Goal: Task Accomplishment & Management: Complete application form

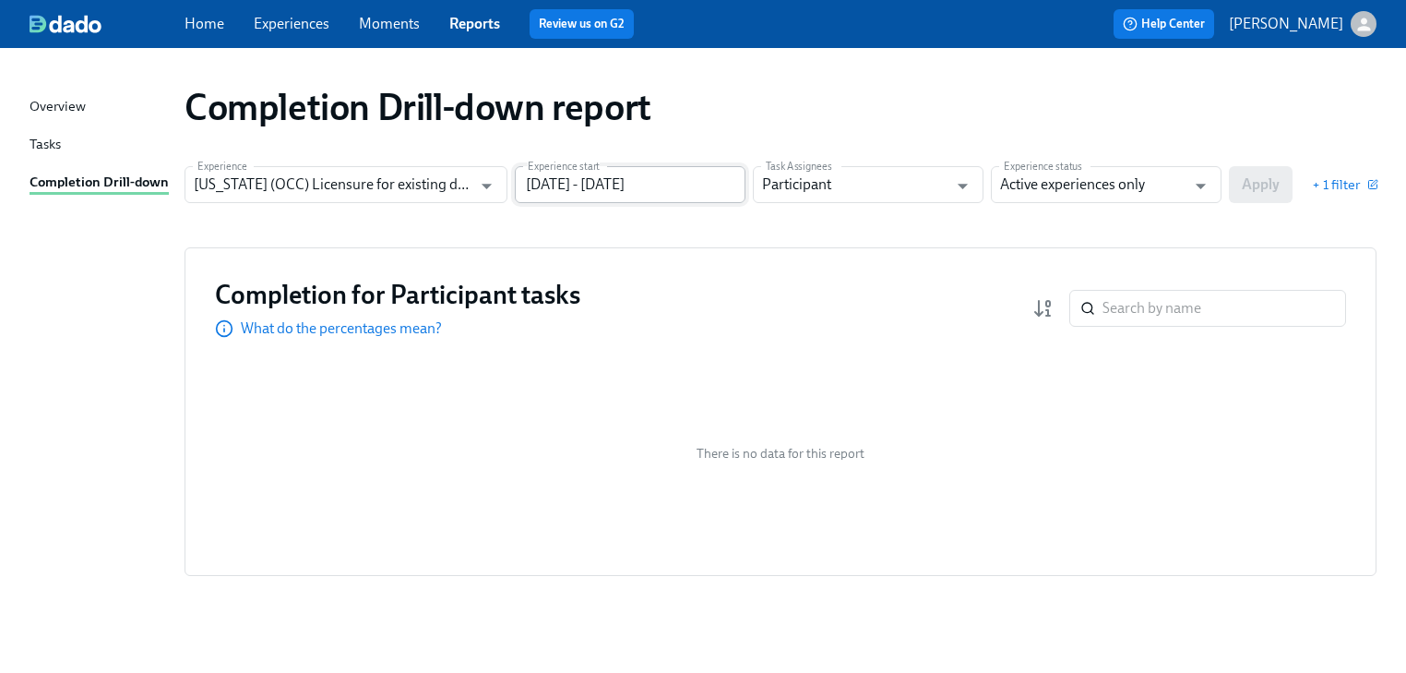
click at [710, 186] on input "[DATE] - [DATE]" at bounding box center [630, 184] width 231 height 37
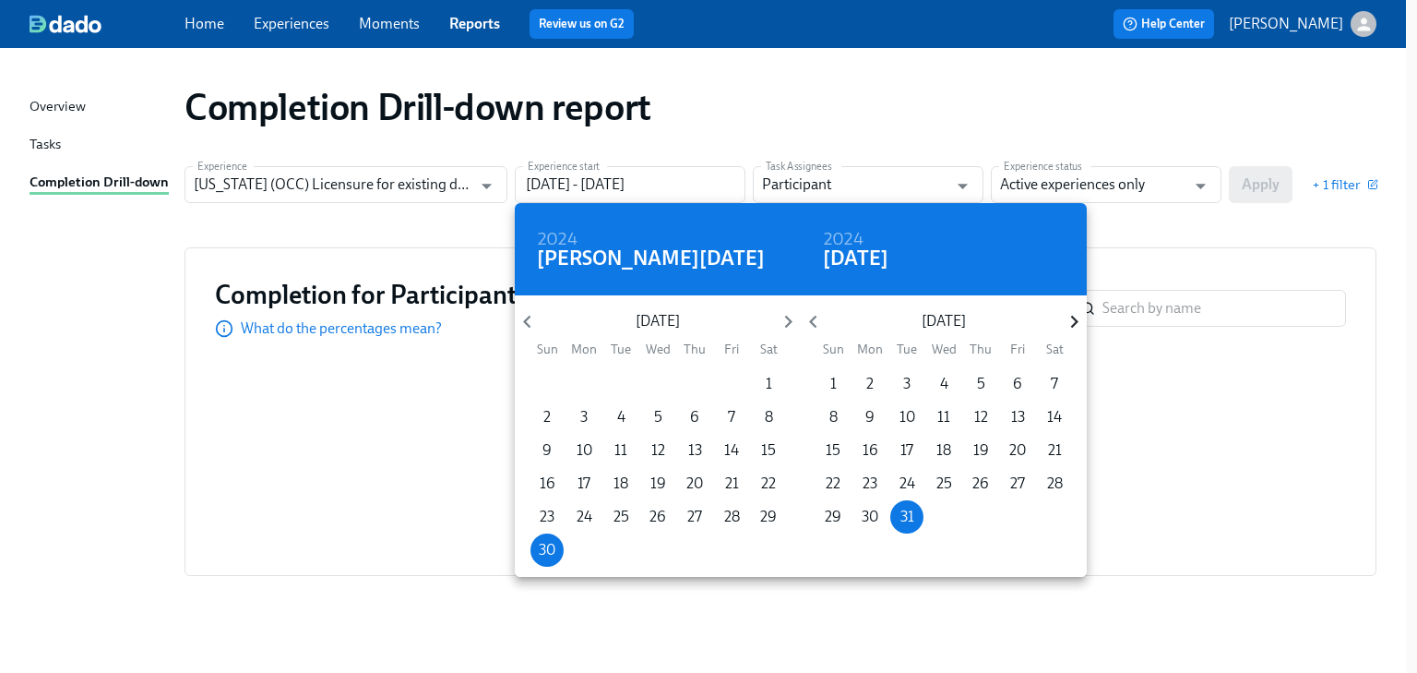
click at [1068, 321] on icon "button" at bounding box center [1074, 321] width 25 height 25
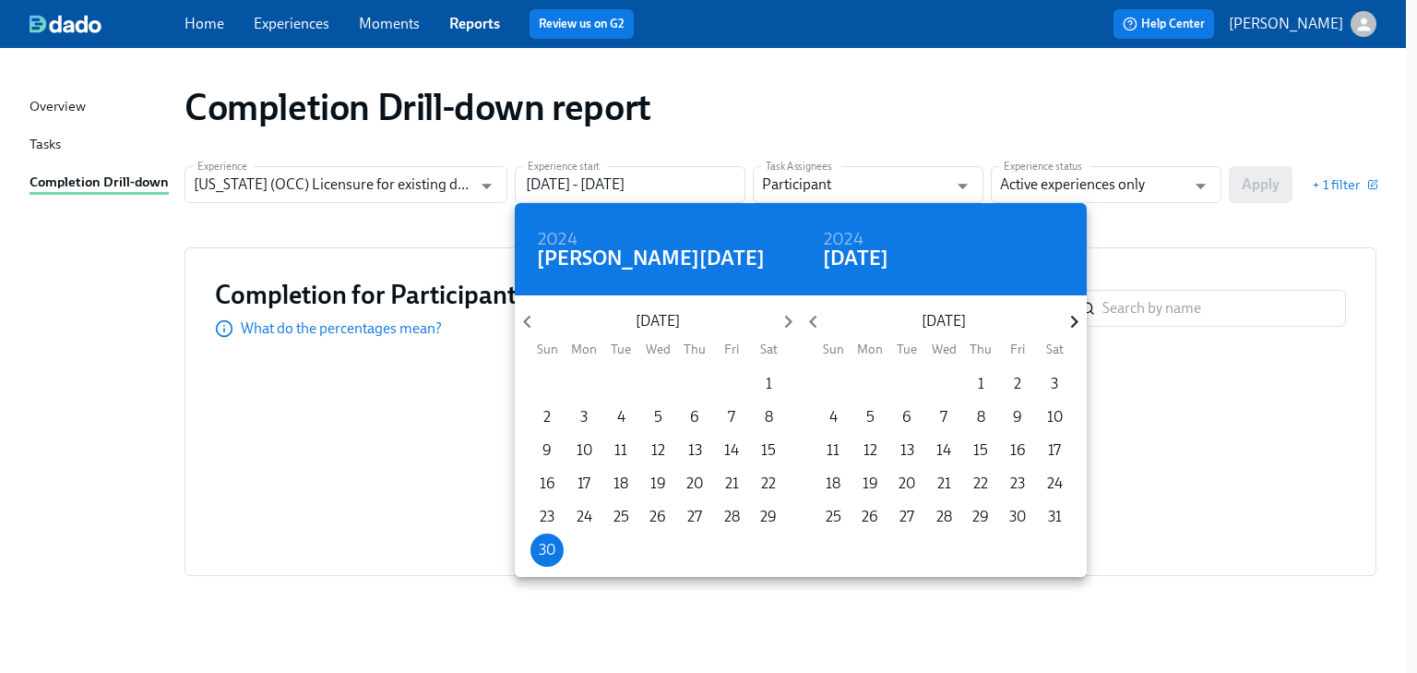
click at [1068, 321] on icon "button" at bounding box center [1074, 321] width 25 height 25
click at [1014, 377] on p "5" at bounding box center [1018, 384] width 8 height 20
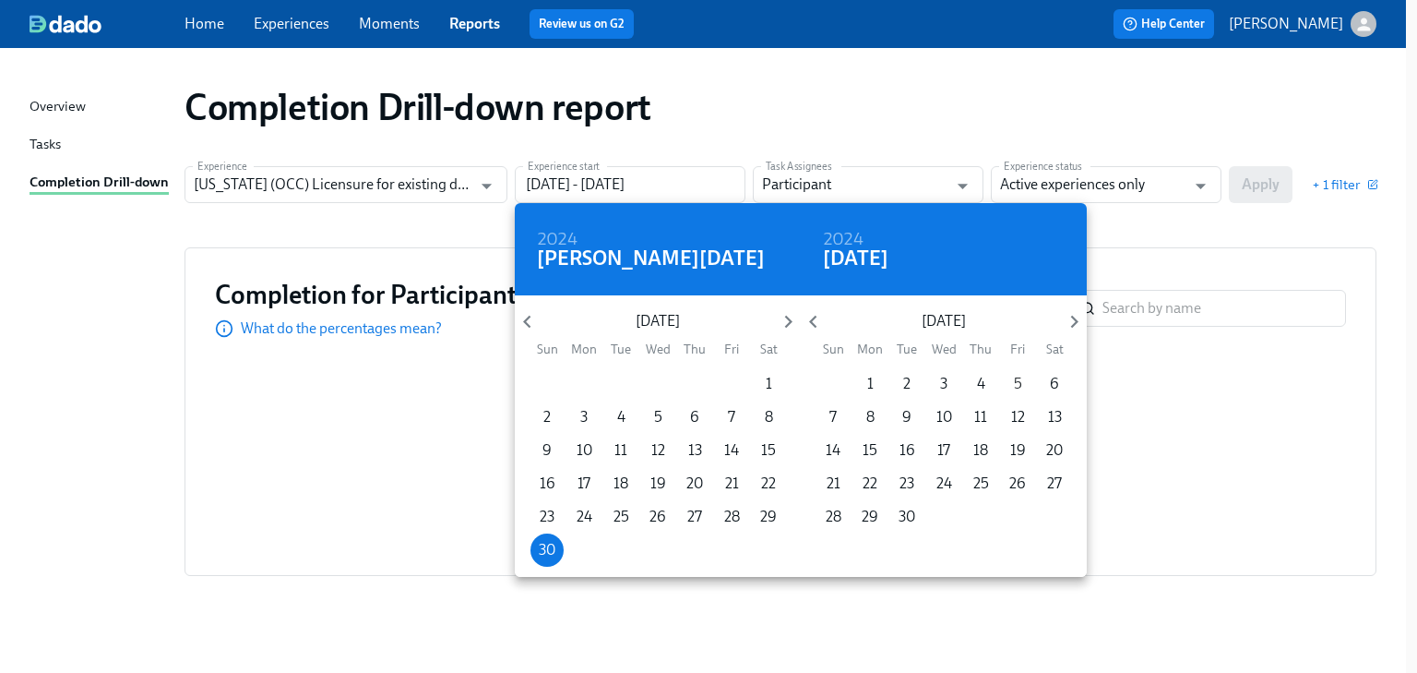
type input "[DATE] - [DATE]"
click at [1271, 181] on div at bounding box center [708, 336] width 1417 height 673
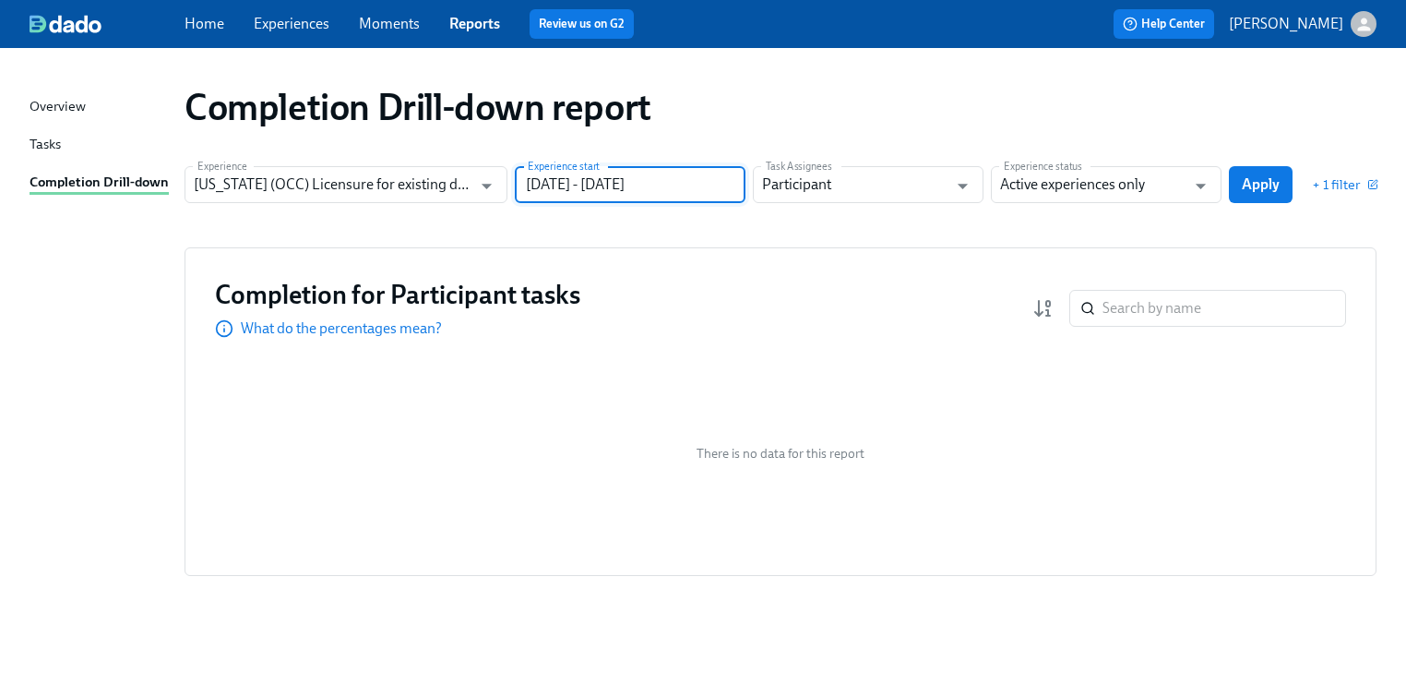
click at [1271, 181] on div "2024 [PERSON_NAME] [DATE] Mon Tue Wed Thu Fri Sat 26 27 28 29 30 31 1 2 3 4 5 6…" at bounding box center [703, 336] width 1406 height 673
click at [1271, 181] on span "Apply" at bounding box center [1261, 184] width 38 height 18
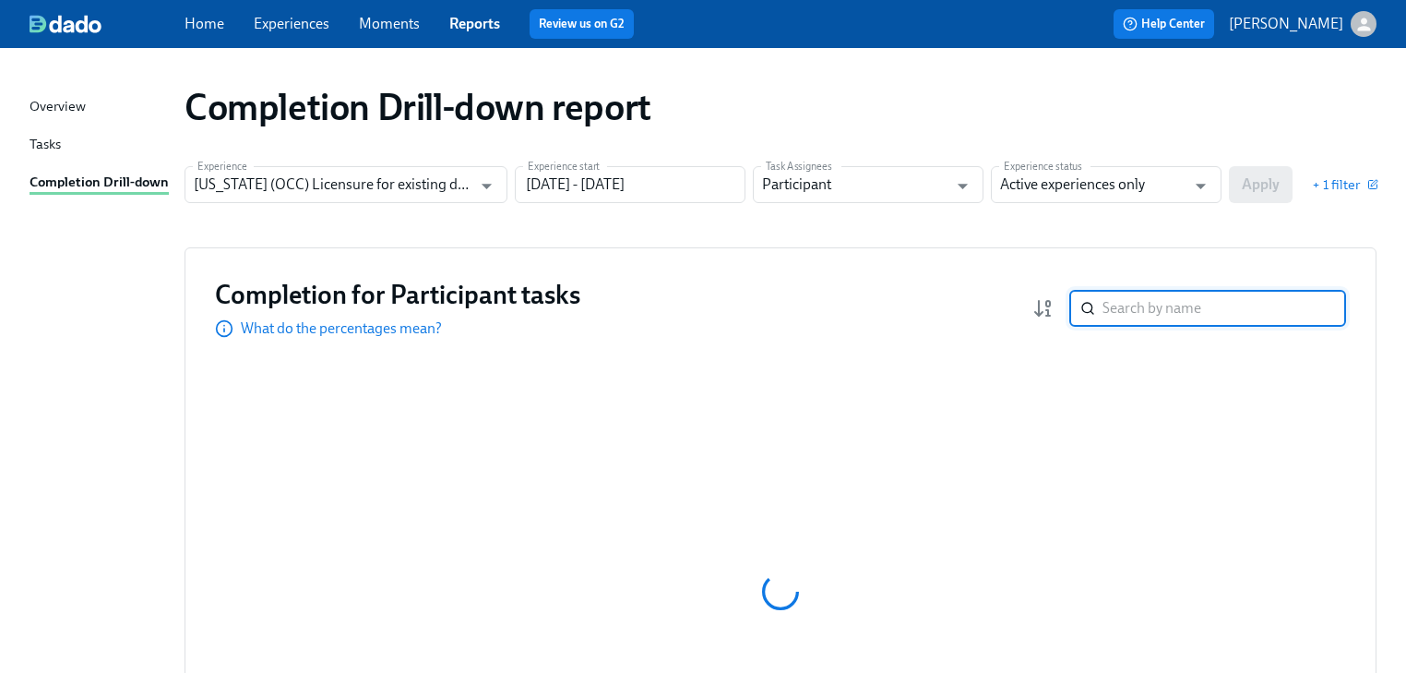
click at [1131, 305] on input "search" at bounding box center [1225, 308] width 244 height 37
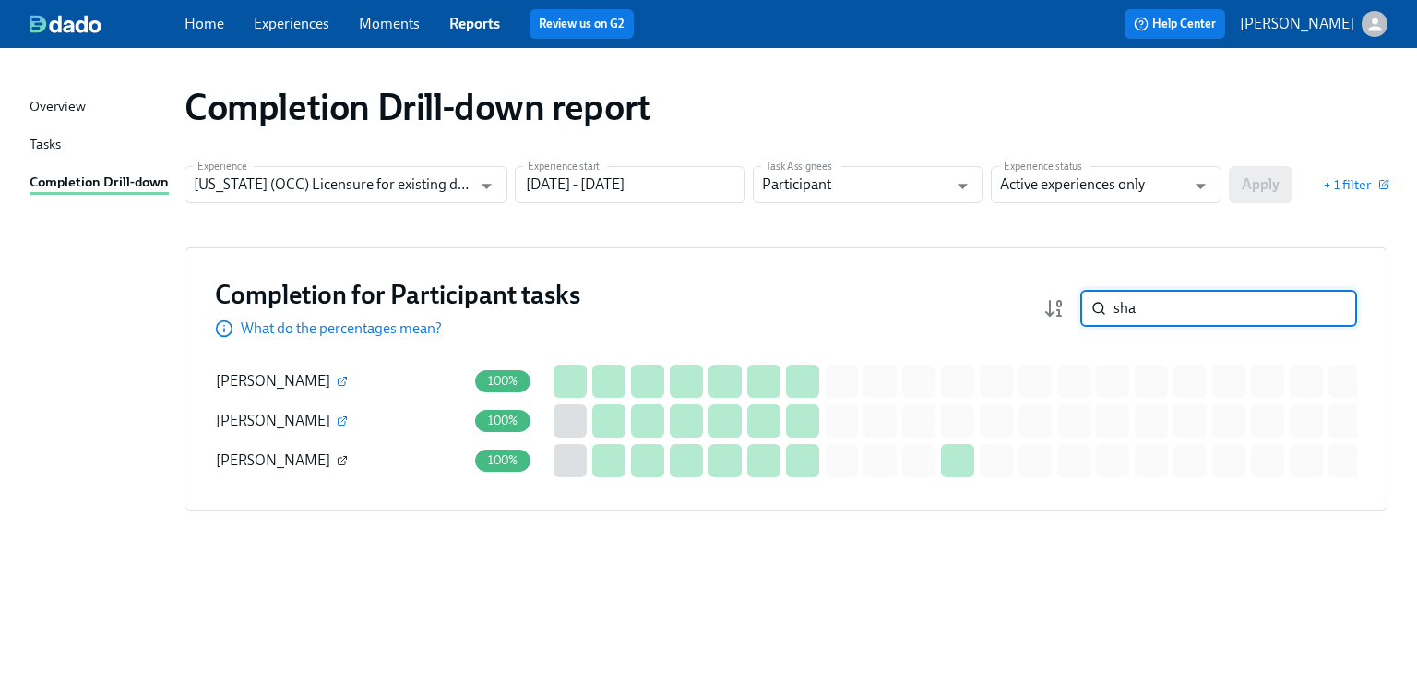
type input "sha"
click at [337, 461] on icon "button" at bounding box center [342, 460] width 11 height 11
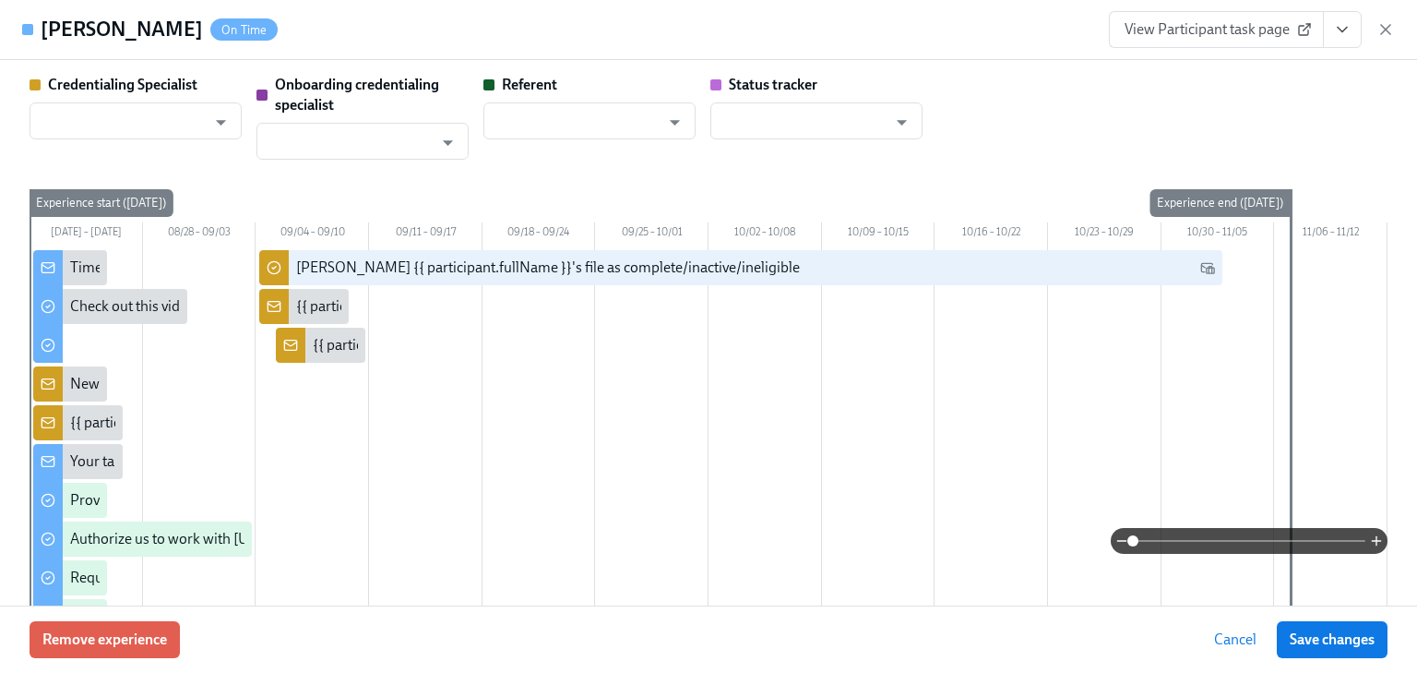
type input "[PERSON_NAME]"
type input "Dado Customer Support"
click at [1163, 26] on span "View Participant task page" at bounding box center [1217, 29] width 184 height 18
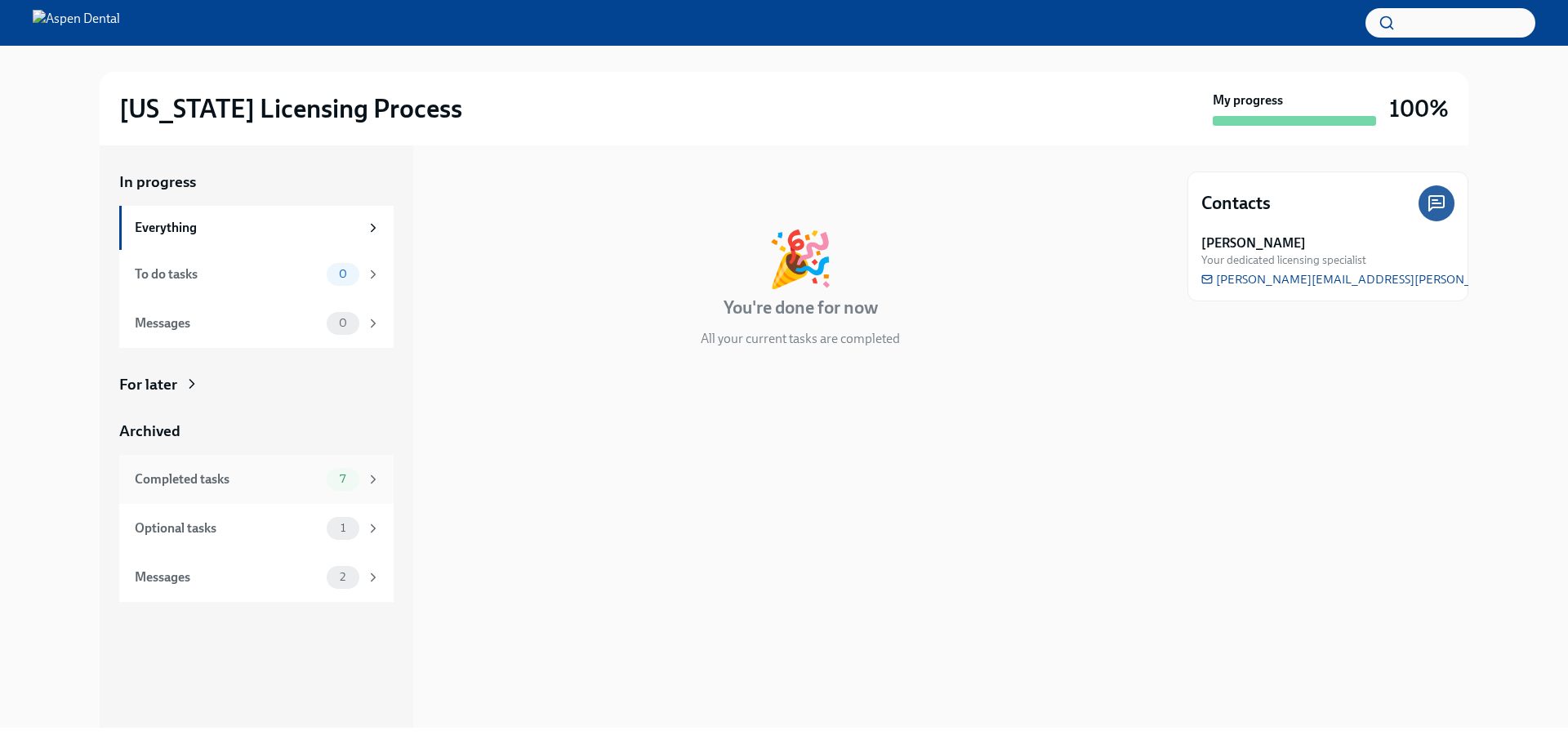
click at [159, 485] on div "Completed tasks" at bounding box center [227, 479] width 185 height 18
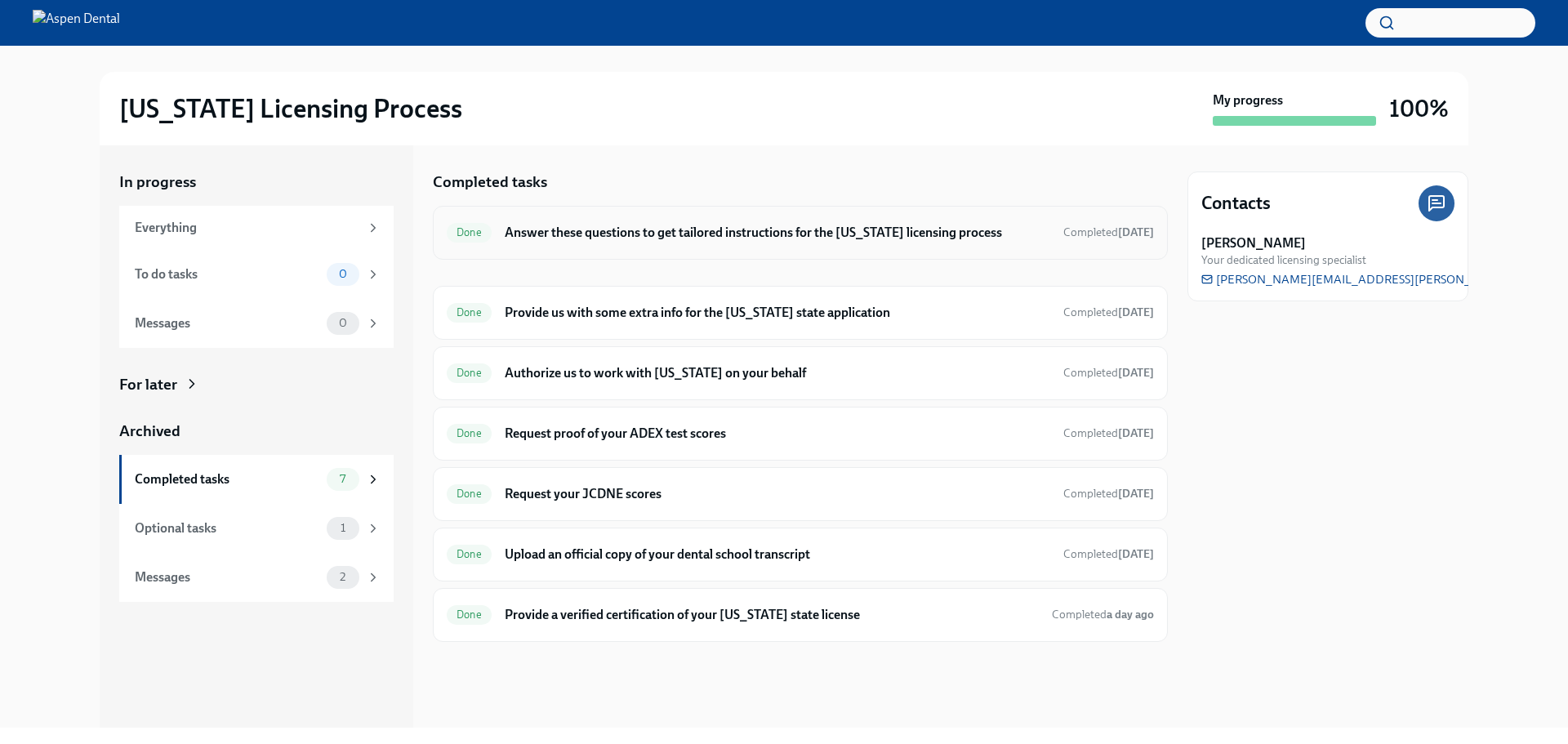
click at [645, 238] on h6 "Answer these questions to get tailored instructions for the [US_STATE] licensin…" at bounding box center [777, 233] width 545 height 18
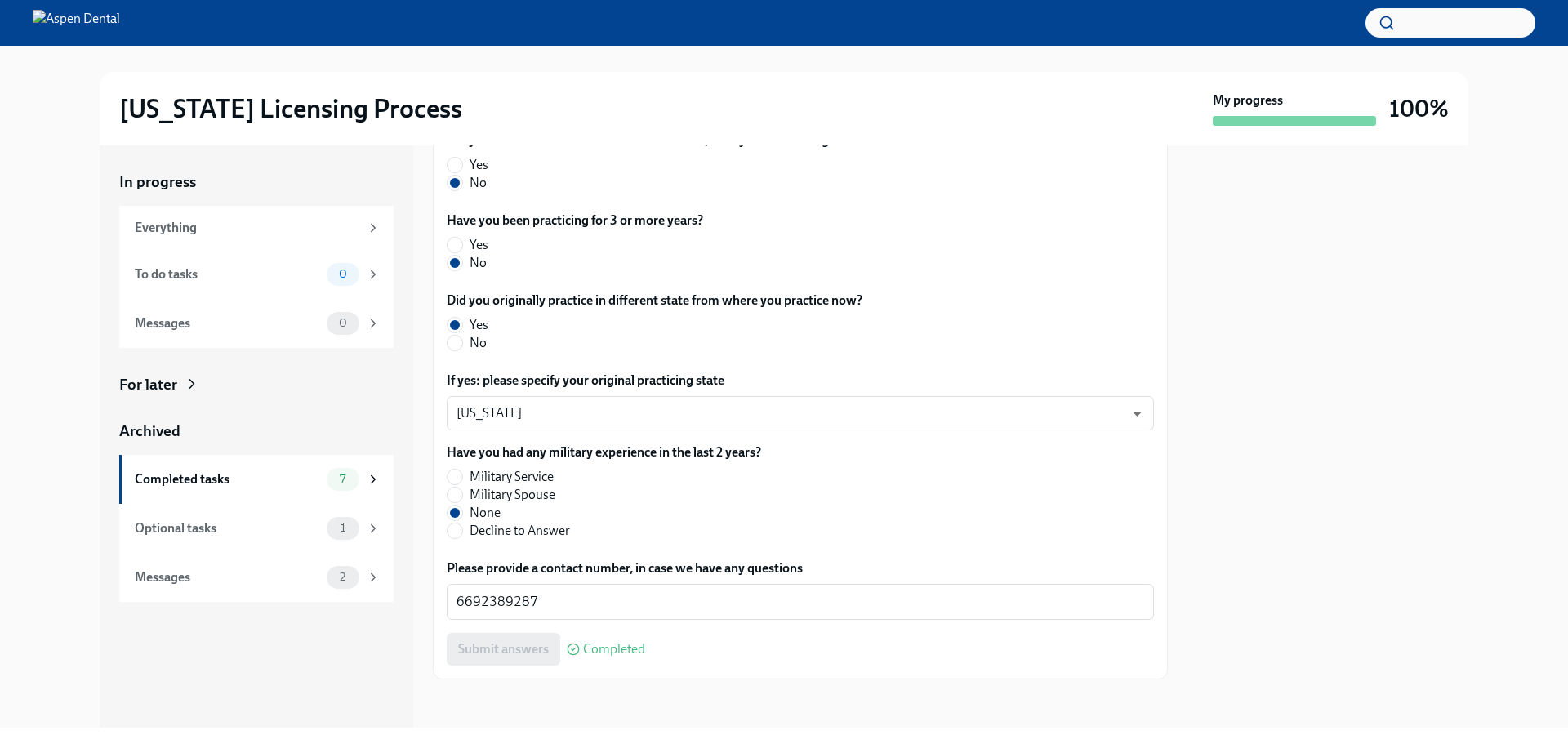
scroll to position [754, 0]
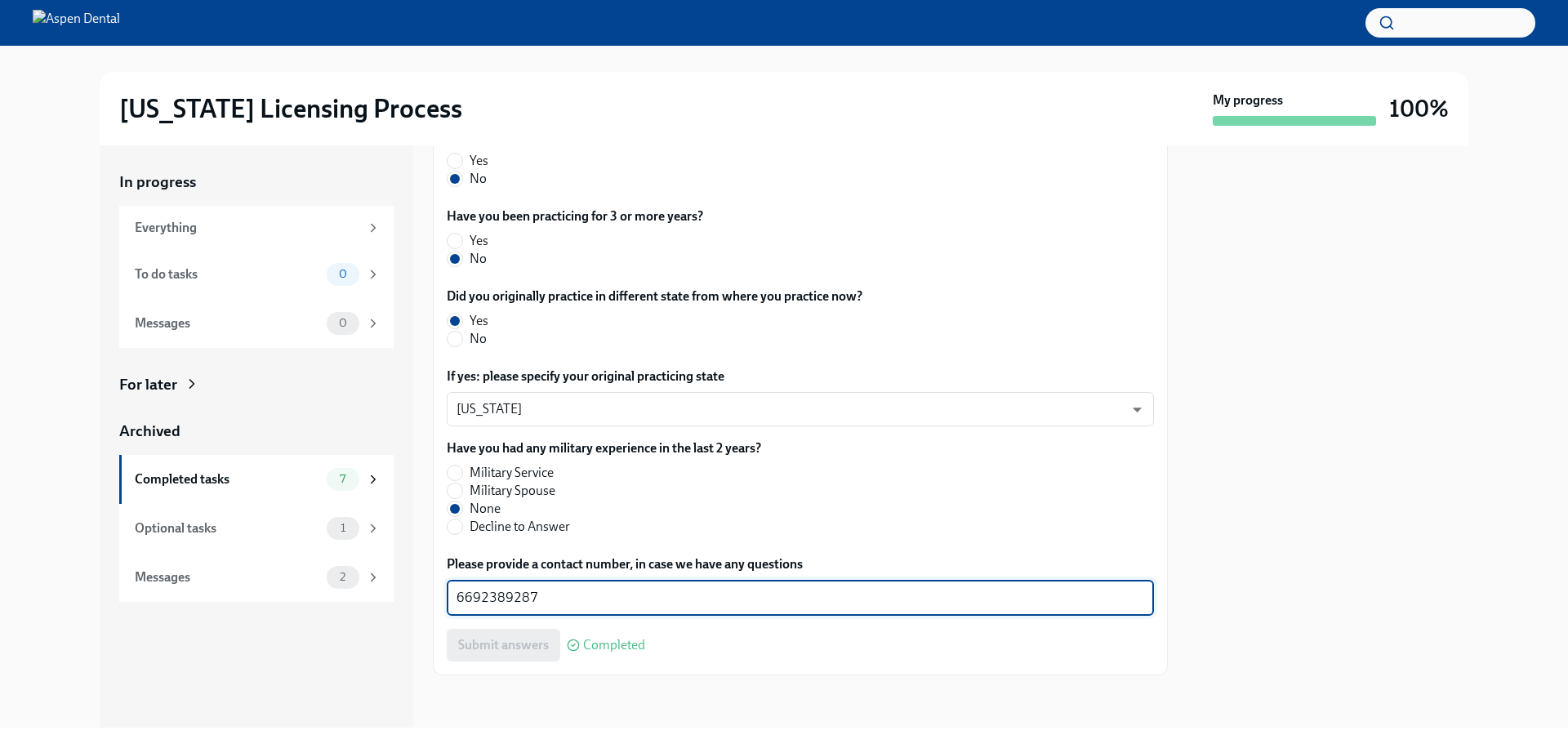
drag, startPoint x: 547, startPoint y: 598, endPoint x: 399, endPoint y: 599, distance: 148.0
click at [399, 599] on div "In progress Everything To do tasks 0 Messages 0 For later Archived Completed ta…" at bounding box center [784, 436] width 1368 height 582
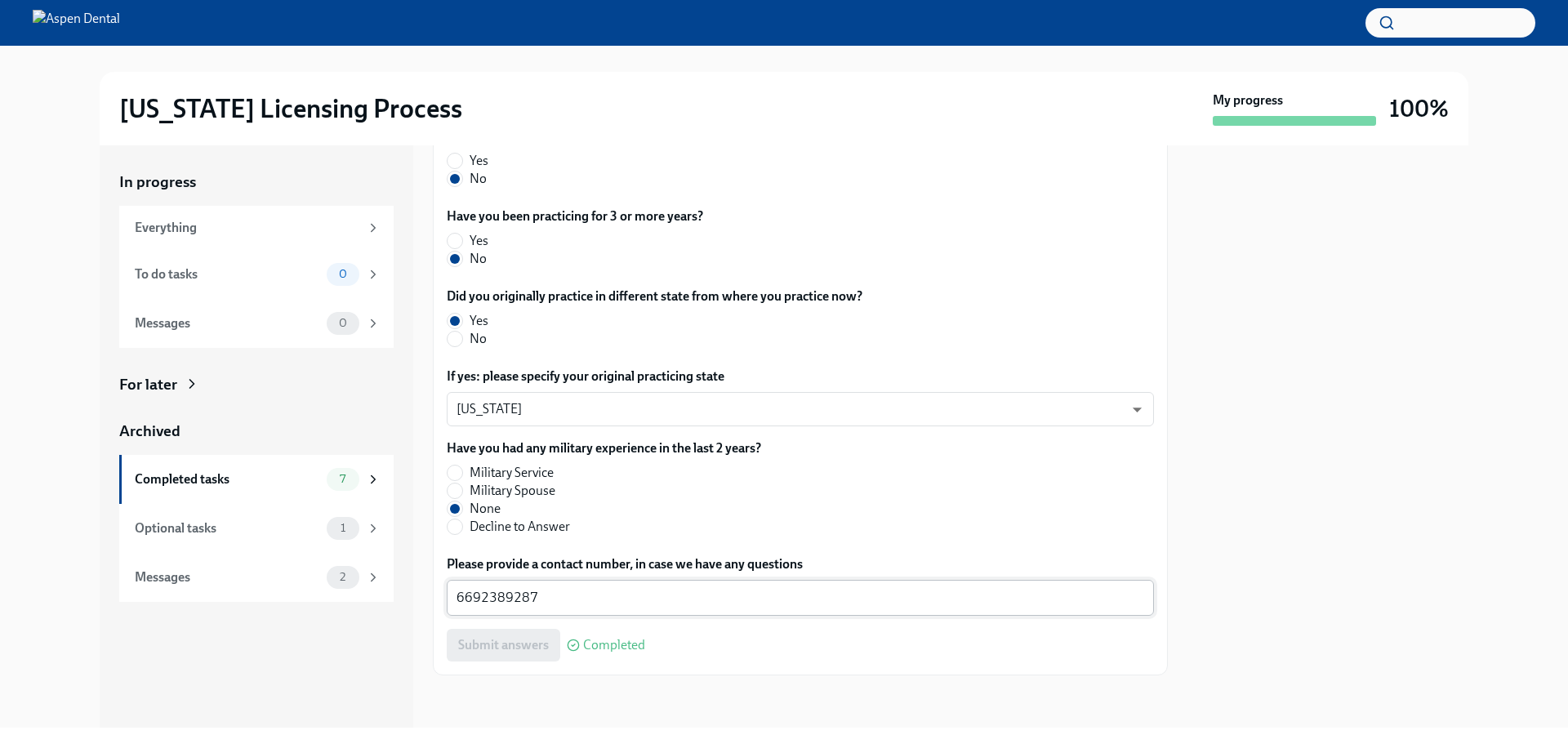
drag, startPoint x: 493, startPoint y: 583, endPoint x: 573, endPoint y: 599, distance: 81.6
click at [573, 599] on textarea "6692389287" at bounding box center [800, 597] width 688 height 19
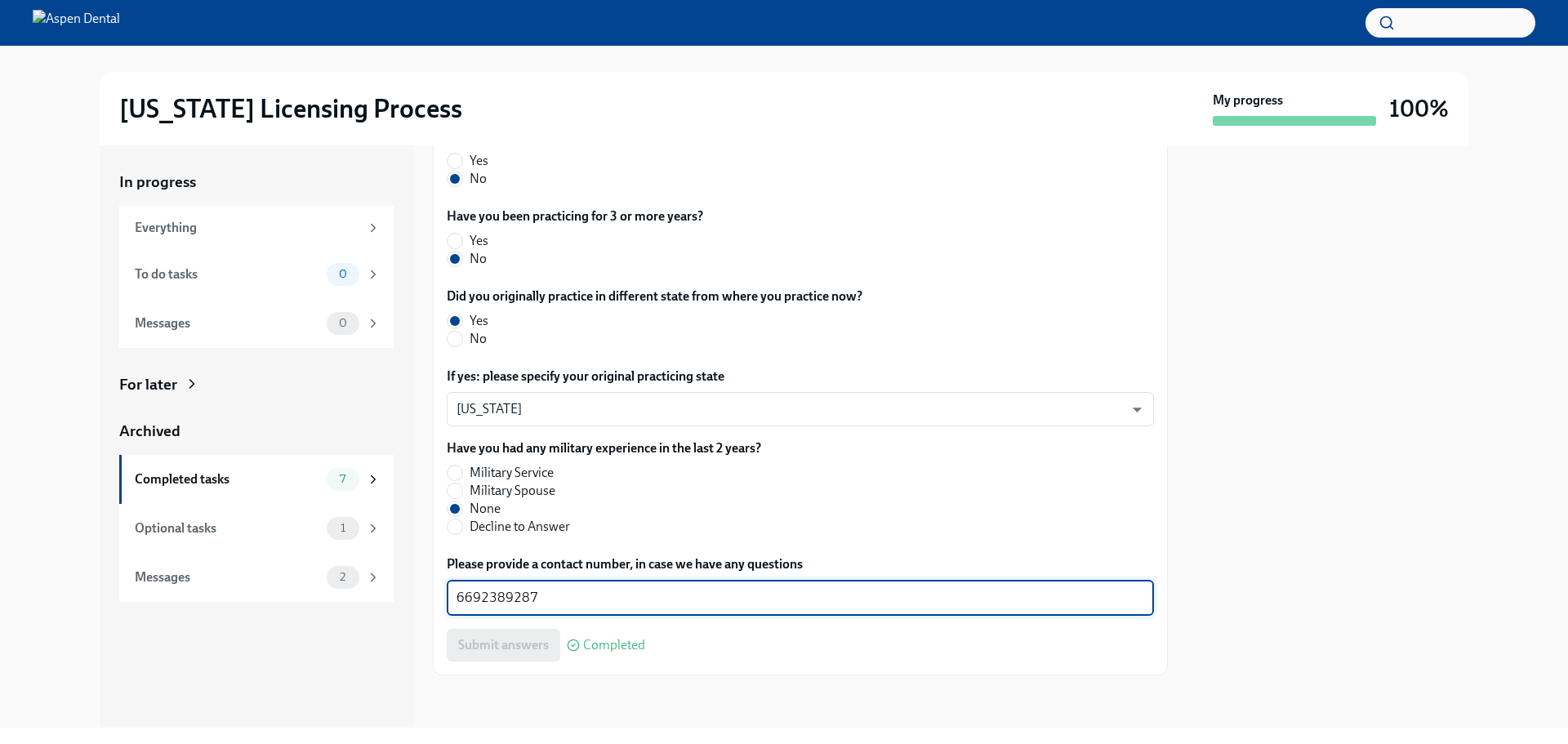
drag, startPoint x: 552, startPoint y: 596, endPoint x: 442, endPoint y: 596, distance: 110.0
click at [442, 596] on div "The requirements for training at the OCC vary depending on your situation. Plea…" at bounding box center [800, 150] width 734 height 1051
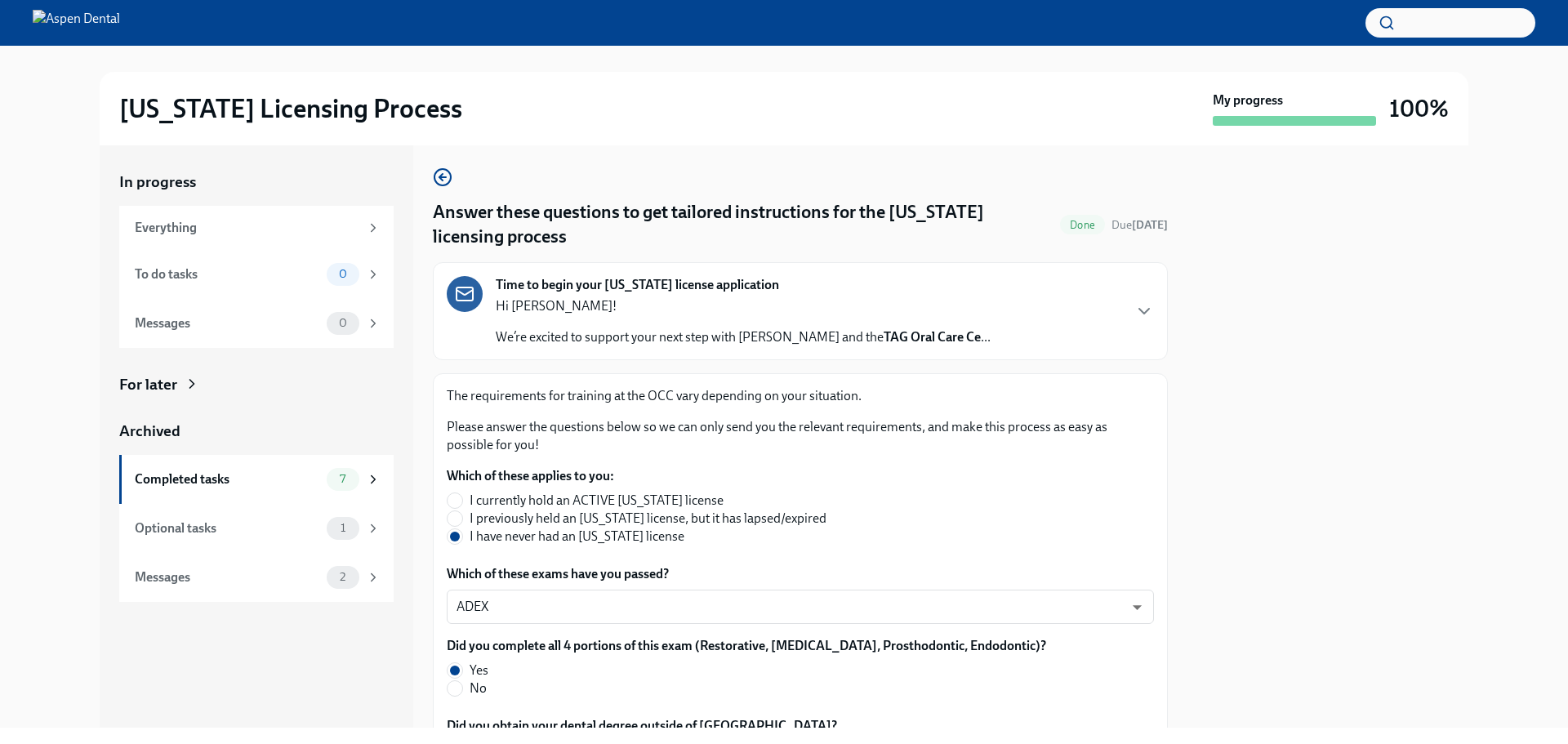
scroll to position [0, 0]
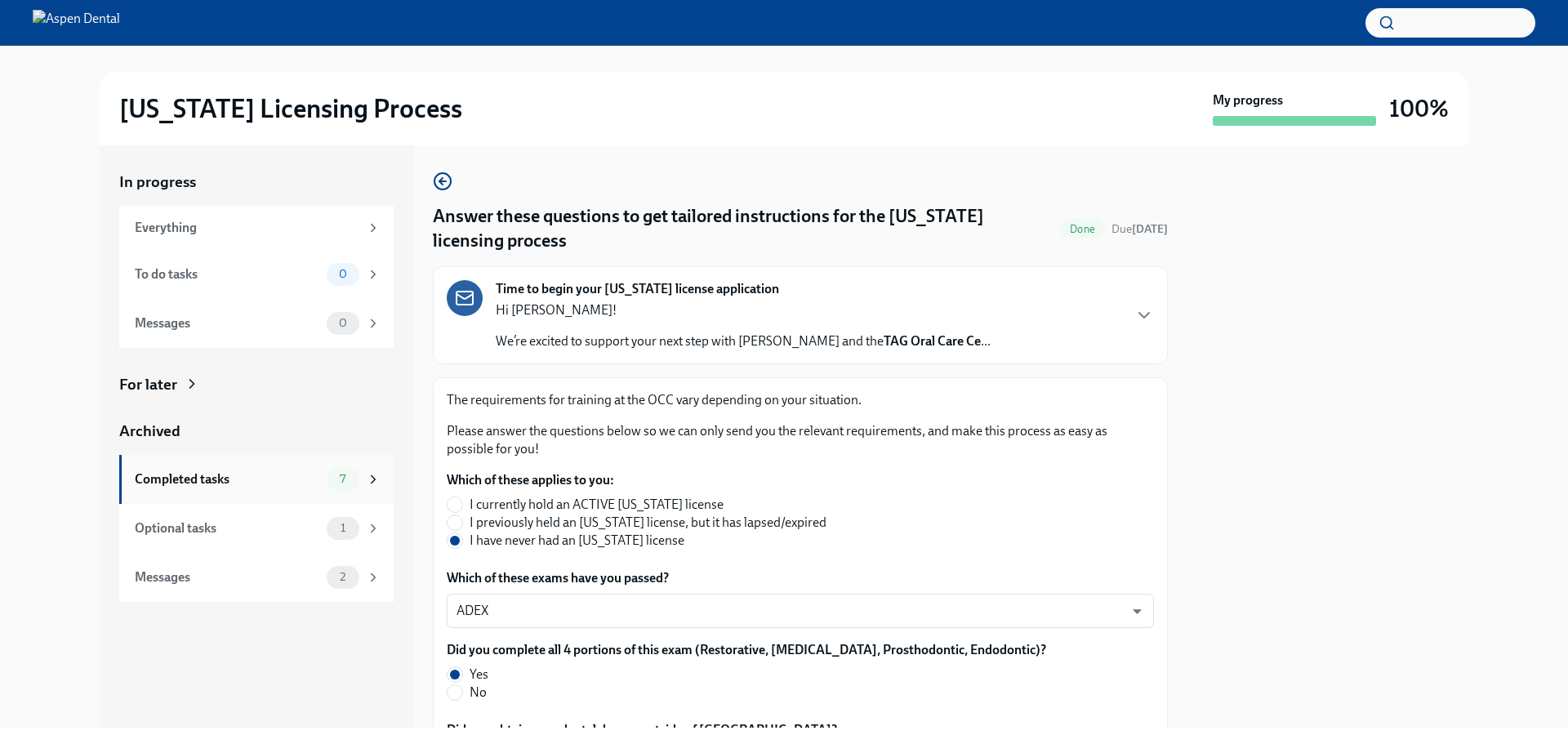
click at [191, 471] on div "Completed tasks" at bounding box center [227, 479] width 185 height 18
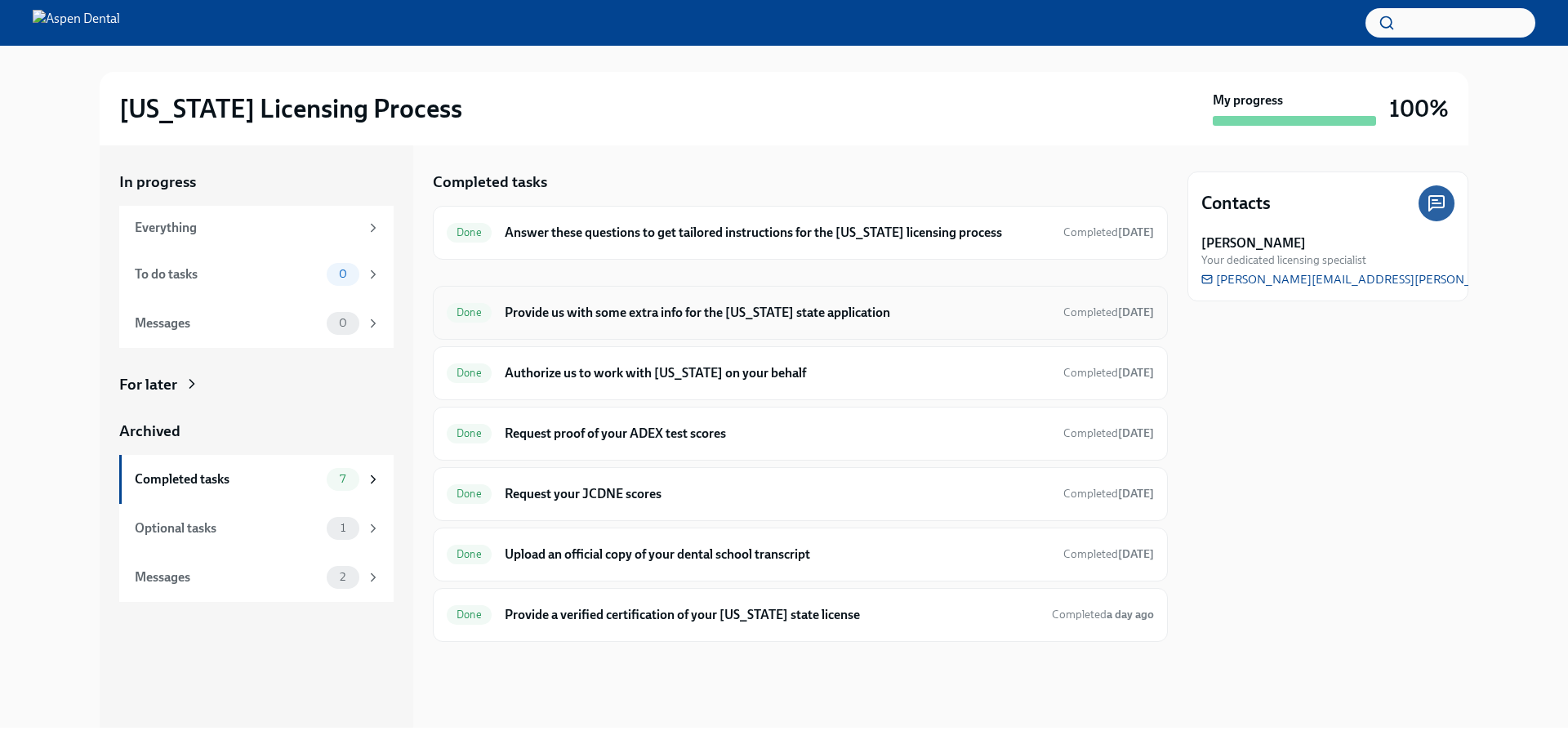
click at [570, 311] on h6 "Provide us with some extra info for the [US_STATE] state application" at bounding box center [777, 312] width 545 height 18
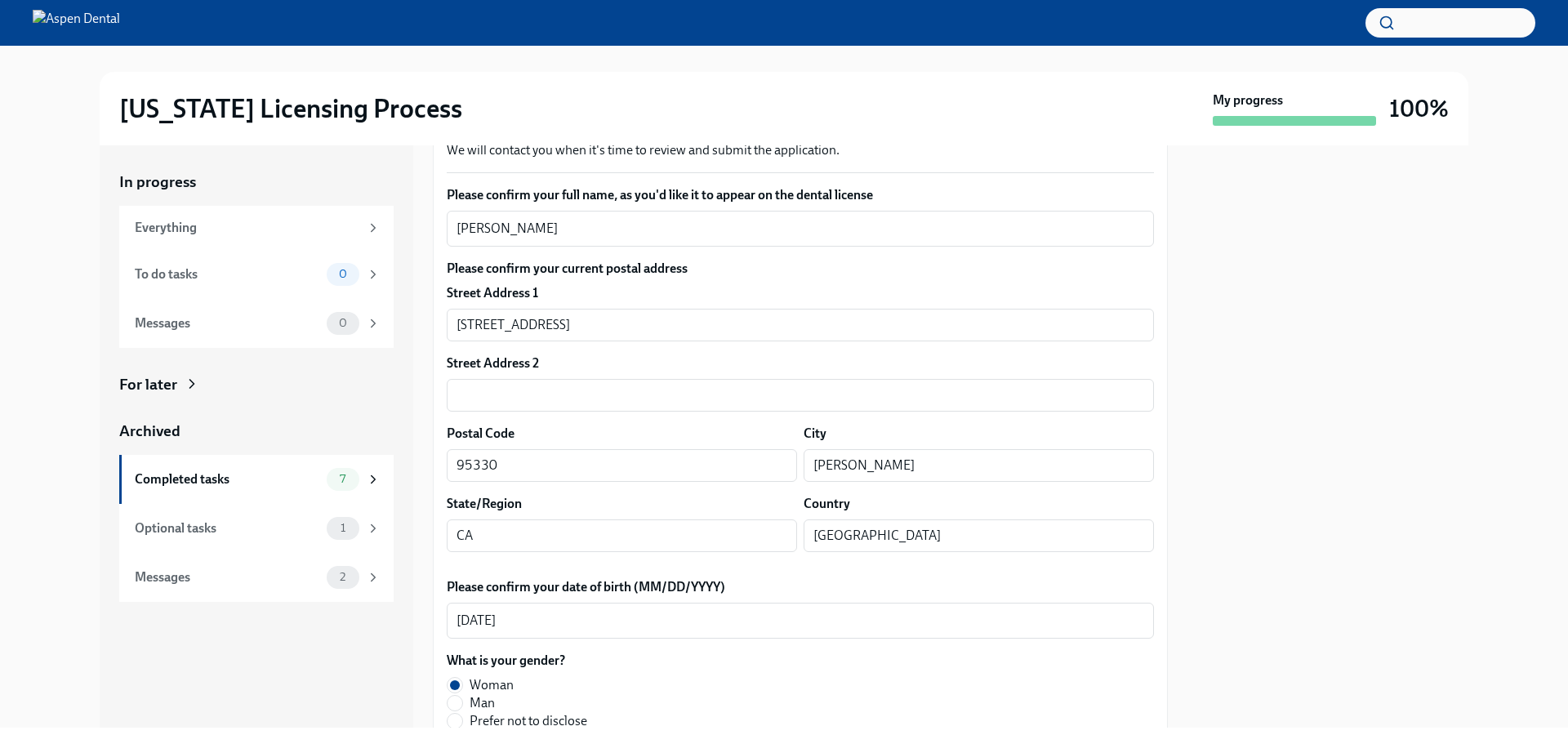
scroll to position [245, 0]
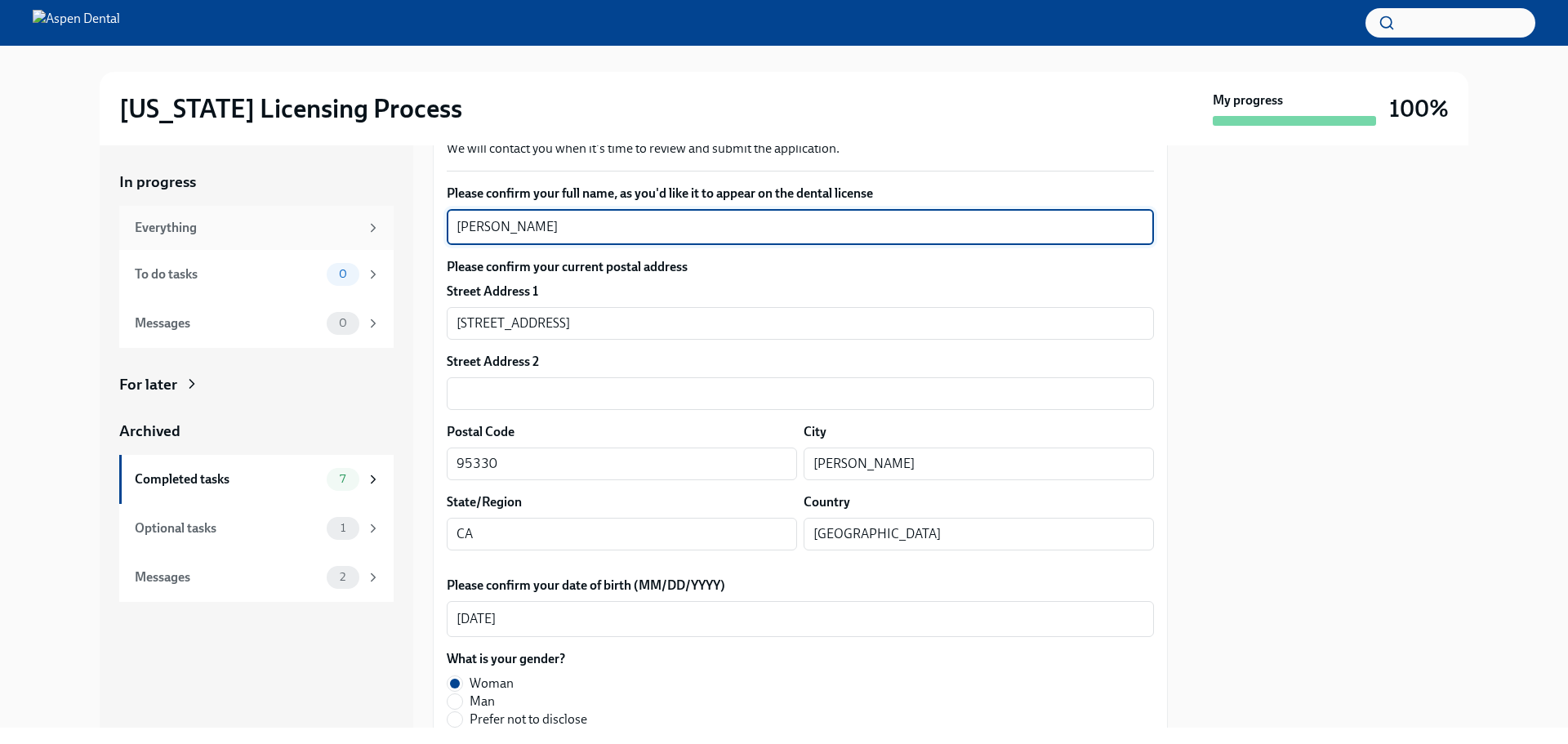
drag, startPoint x: 565, startPoint y: 230, endPoint x: 365, endPoint y: 237, distance: 200.1
click at [365, 237] on div "In progress Everything To do tasks 0 Messages 0 For later Archived Completed ta…" at bounding box center [784, 436] width 1368 height 582
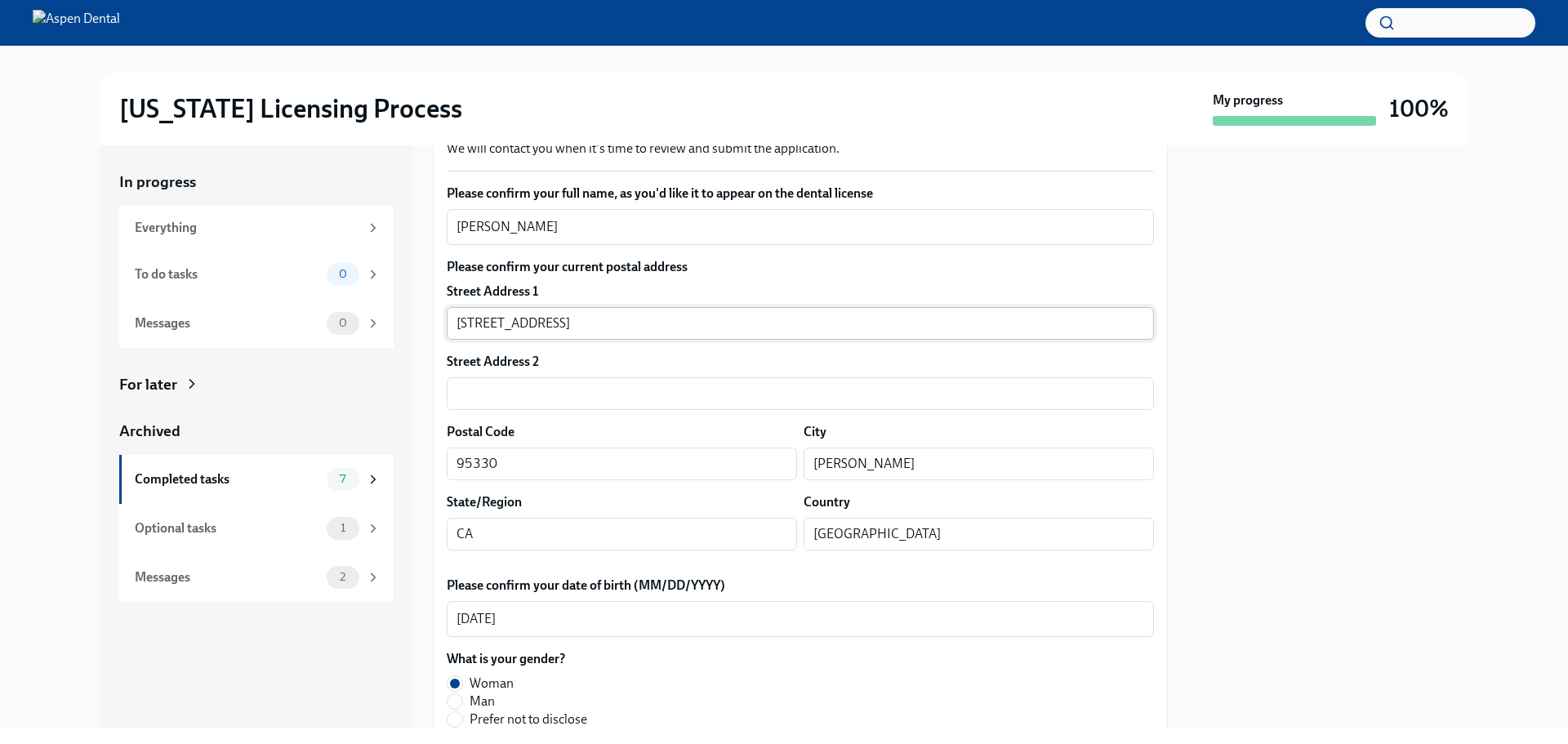
click at [603, 311] on input "18352 Commercial St" at bounding box center [800, 323] width 707 height 33
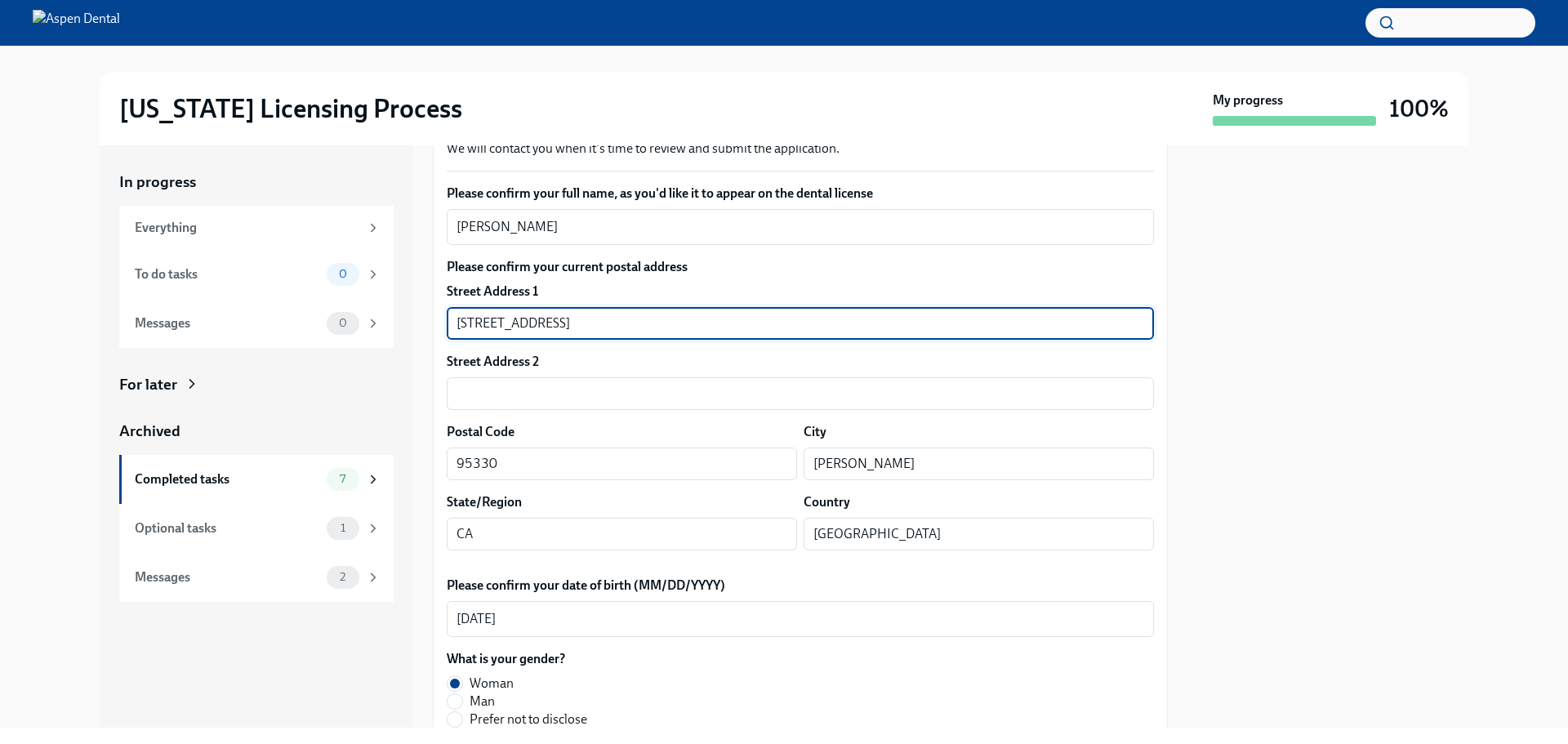
drag, startPoint x: 603, startPoint y: 311, endPoint x: 524, endPoint y: 322, distance: 79.8
click at [408, 321] on div "In progress Everything To do tasks 0 Messages 0 For later Archived Completed ta…" at bounding box center [784, 436] width 1368 height 582
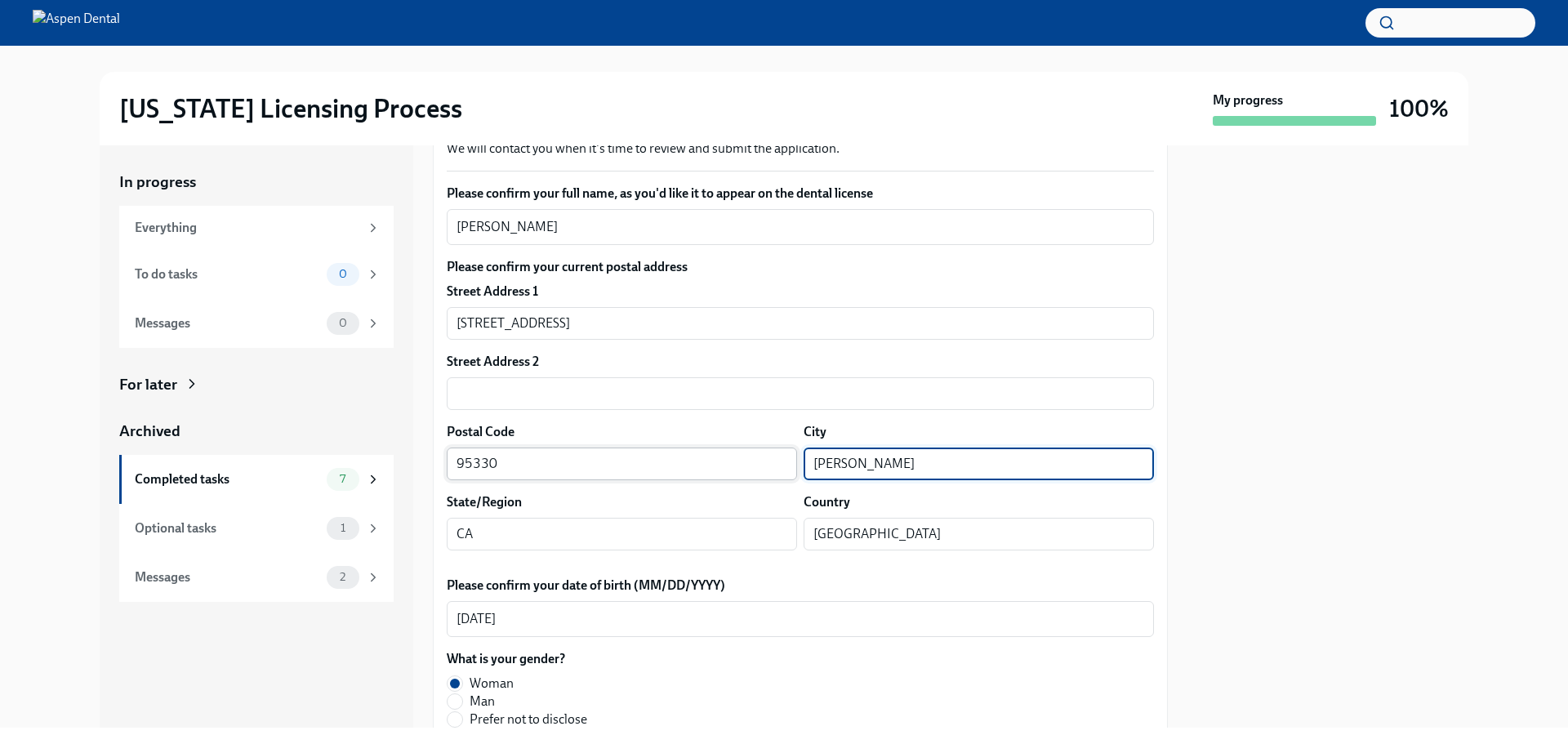
drag, startPoint x: 895, startPoint y: 461, endPoint x: 778, endPoint y: 460, distance: 117.0
click at [763, 460] on div "Postal Code 95330 ​ City Lathrop ​" at bounding box center [800, 451] width 707 height 58
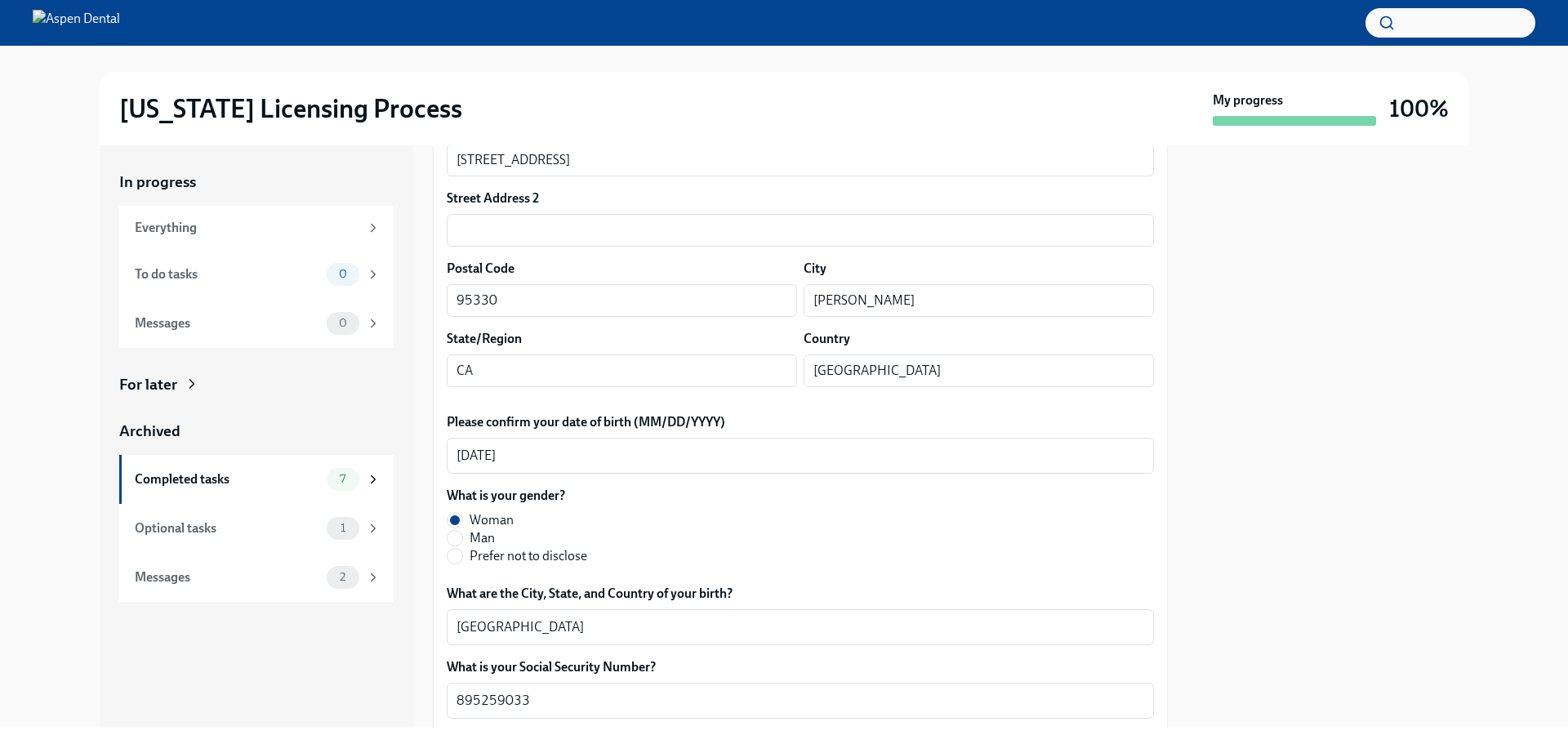
scroll to position [490, 0]
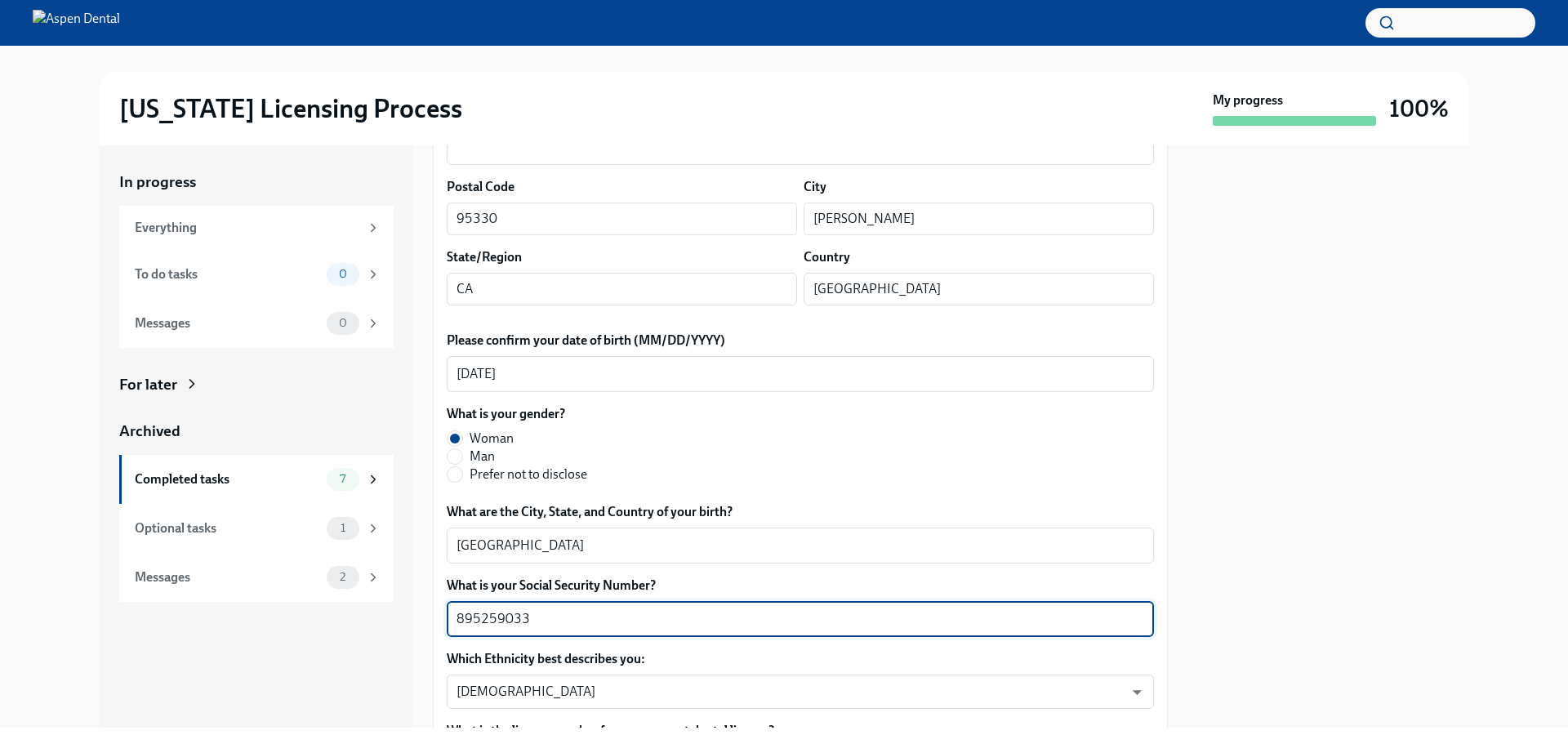
drag, startPoint x: 531, startPoint y: 615, endPoint x: 446, endPoint y: 618, distance: 85.1
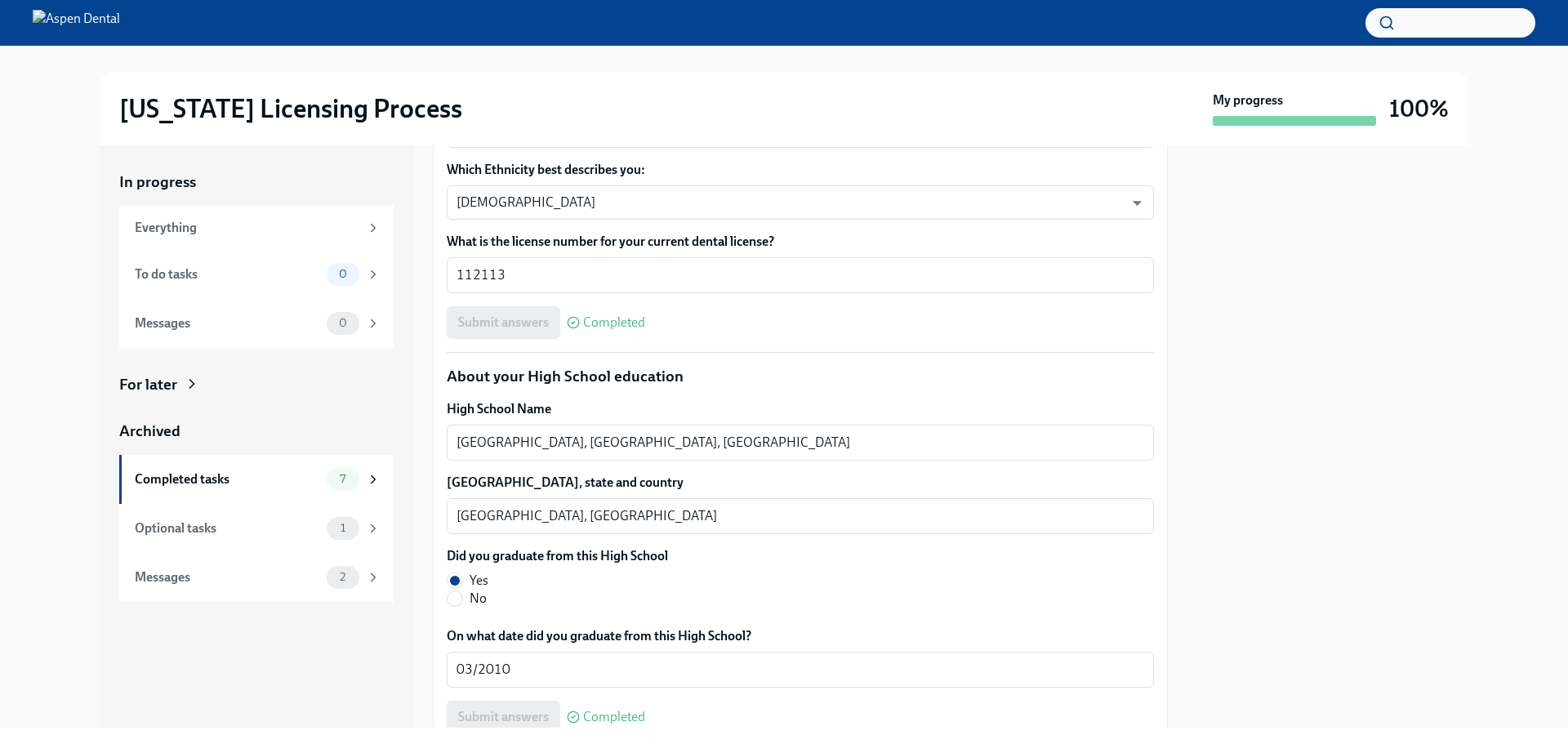
scroll to position [979, 0]
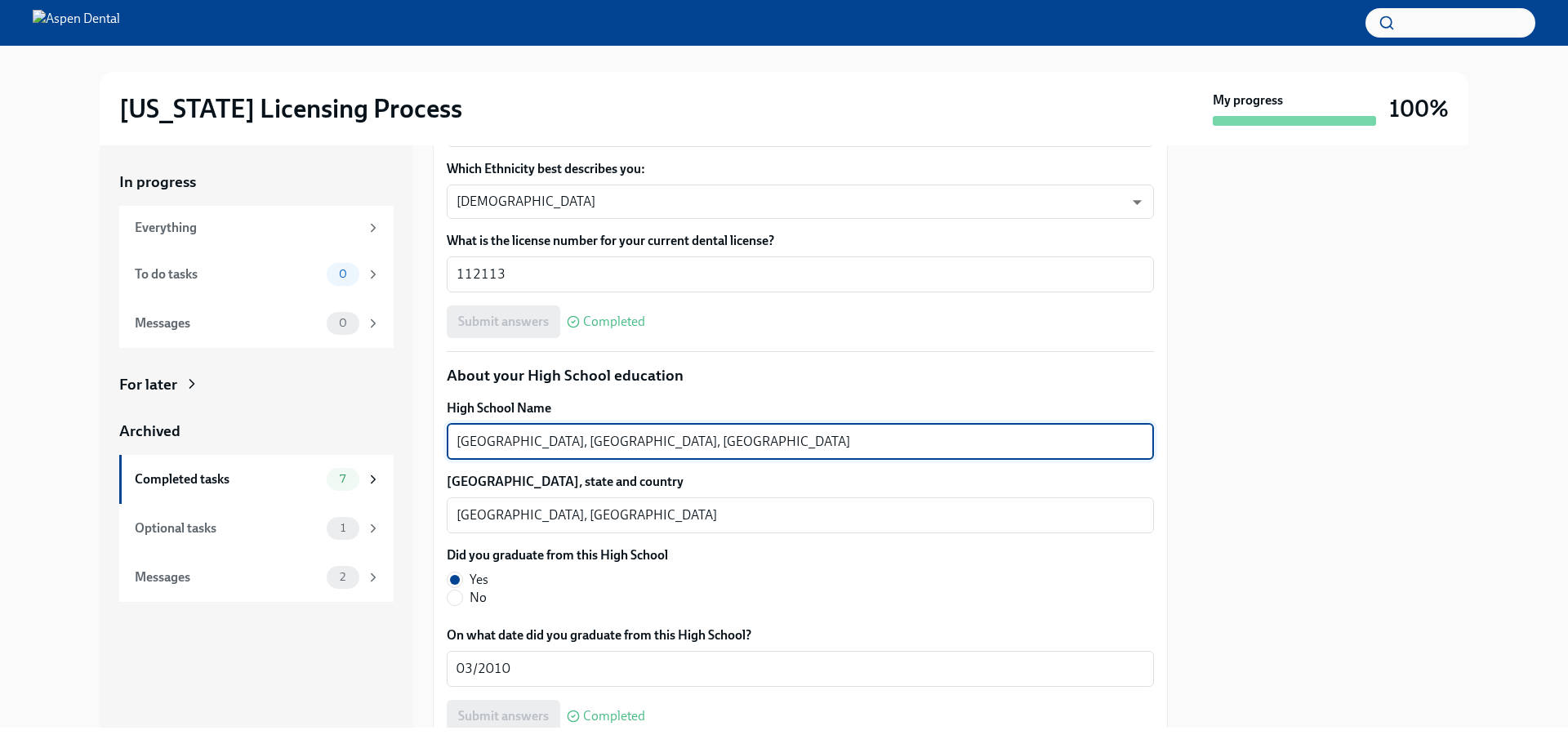
drag, startPoint x: 564, startPoint y: 438, endPoint x: 412, endPoint y: 453, distance: 152.7
click at [412, 453] on div "In progress Everything To do tasks 0 Messages 0 For later Archived Completed ta…" at bounding box center [784, 436] width 1368 height 582
drag, startPoint x: 573, startPoint y: 441, endPoint x: 639, endPoint y: 439, distance: 66.0
click at [639, 439] on textarea "Army Public School, Dhaula Kuan New Delhi, India" at bounding box center [800, 441] width 688 height 19
click at [768, 461] on div "High School Name Army Public School, Dhaula Kuan New Delhi, India x ​ High Scho…" at bounding box center [800, 565] width 707 height 333
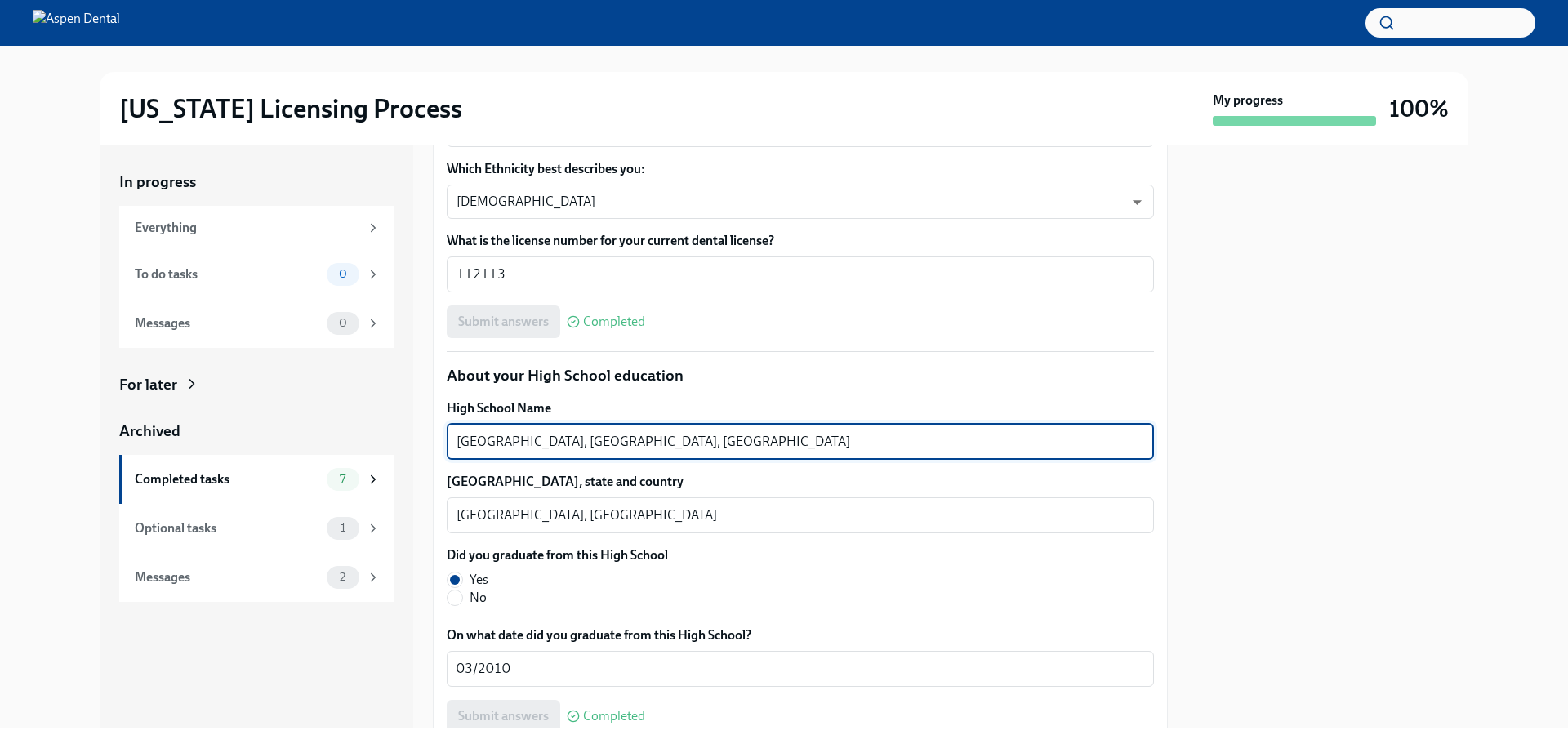
drag, startPoint x: 644, startPoint y: 439, endPoint x: 702, endPoint y: 438, distance: 58.0
click at [702, 438] on textarea "Army Public School, Dhaula Kuan New Delhi, India" at bounding box center [800, 441] width 688 height 19
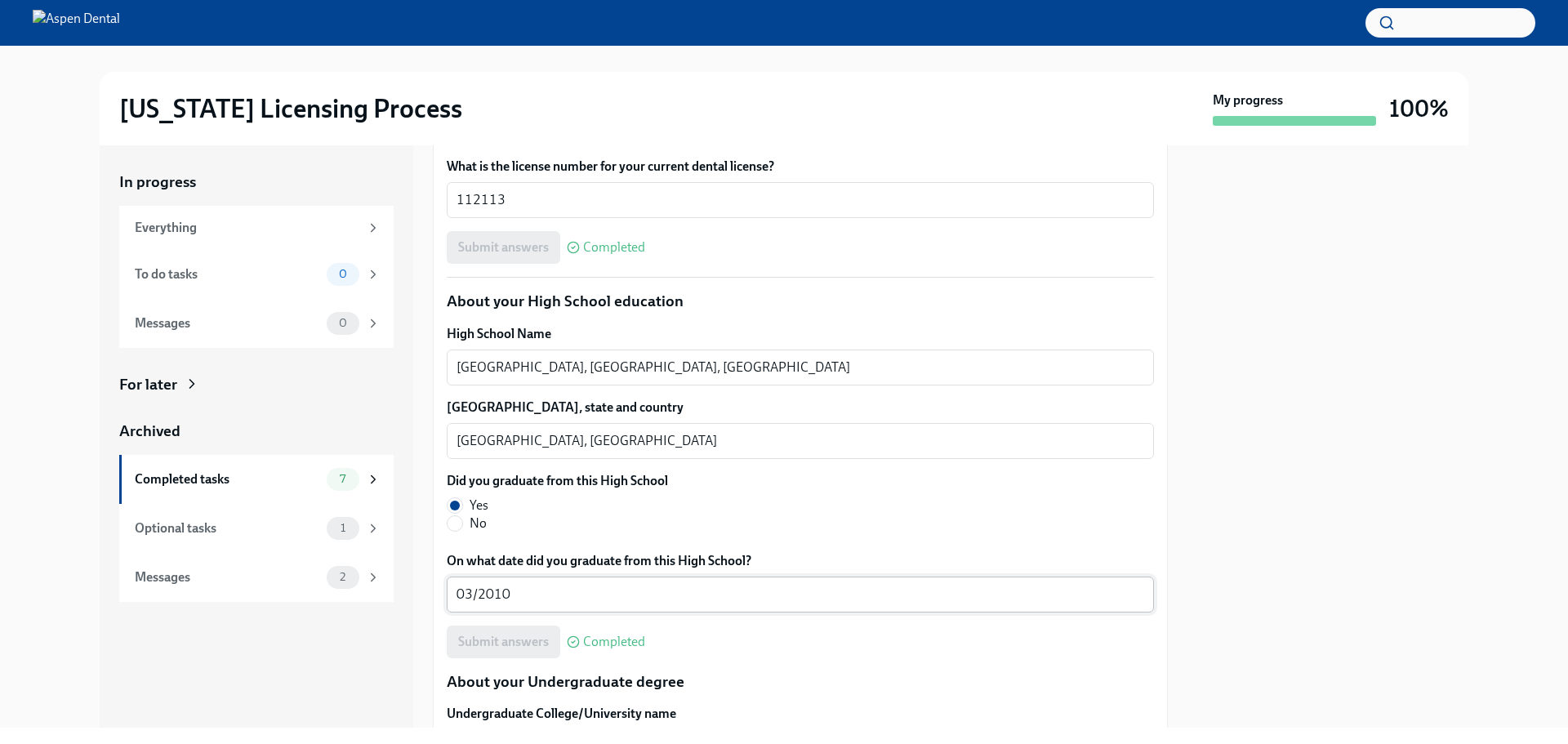
scroll to position [1469, 0]
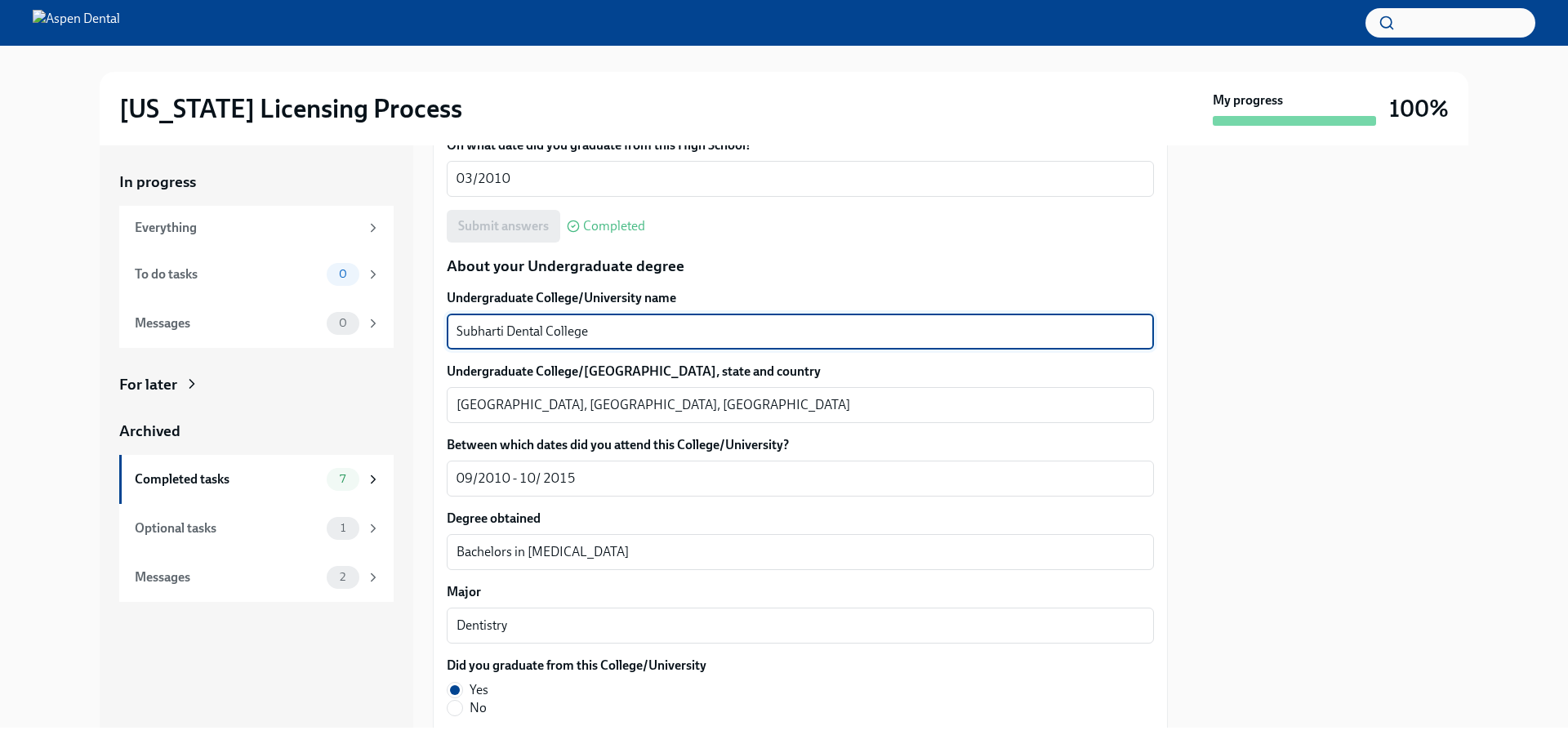
drag, startPoint x: 618, startPoint y: 324, endPoint x: 435, endPoint y: 349, distance: 184.7
click at [435, 349] on div "We will fill out the Illinois State Application Form on your behalf – we'll jus…" at bounding box center [800, 640] width 734 height 3514
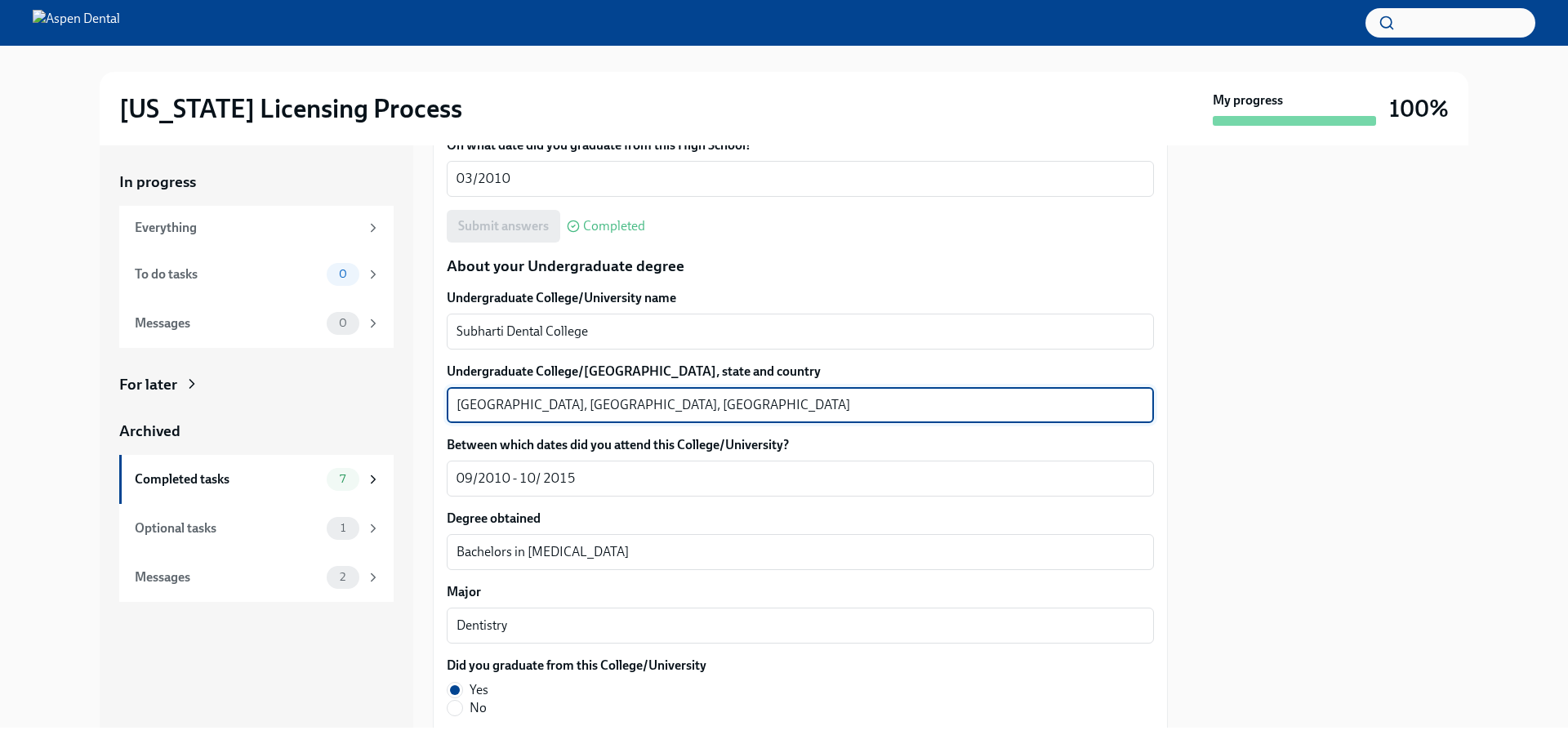
drag, startPoint x: 496, startPoint y: 407, endPoint x: 428, endPoint y: 410, distance: 68.1
click at [428, 410] on div "In progress Everything To do tasks 0 Messages 0 For later Archived Completed ta…" at bounding box center [784, 436] width 1368 height 582
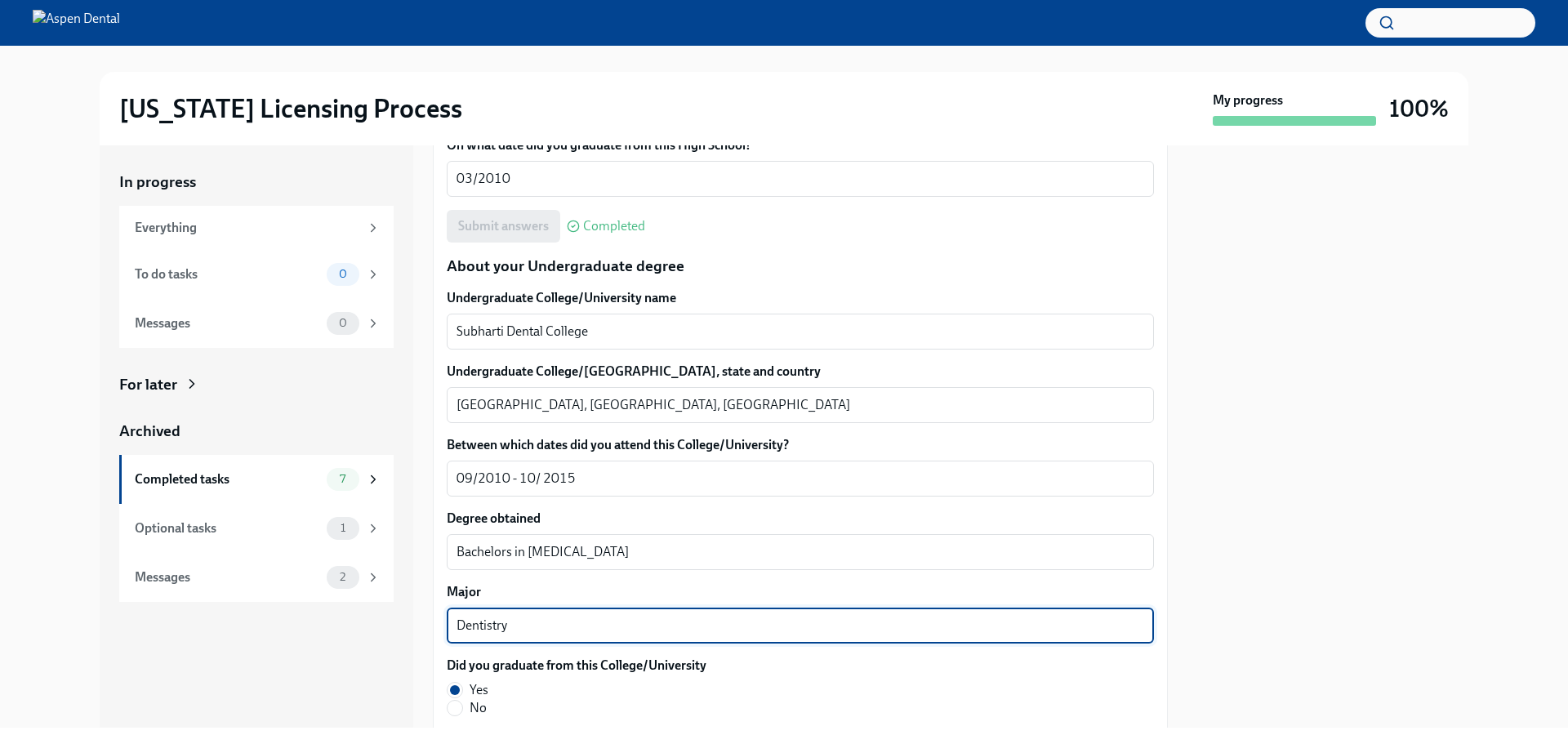
drag, startPoint x: 505, startPoint y: 630, endPoint x: 407, endPoint y: 633, distance: 98.0
click at [407, 633] on div "In progress Everything To do tasks 0 Messages 0 For later Archived Completed ta…" at bounding box center [784, 436] width 1368 height 582
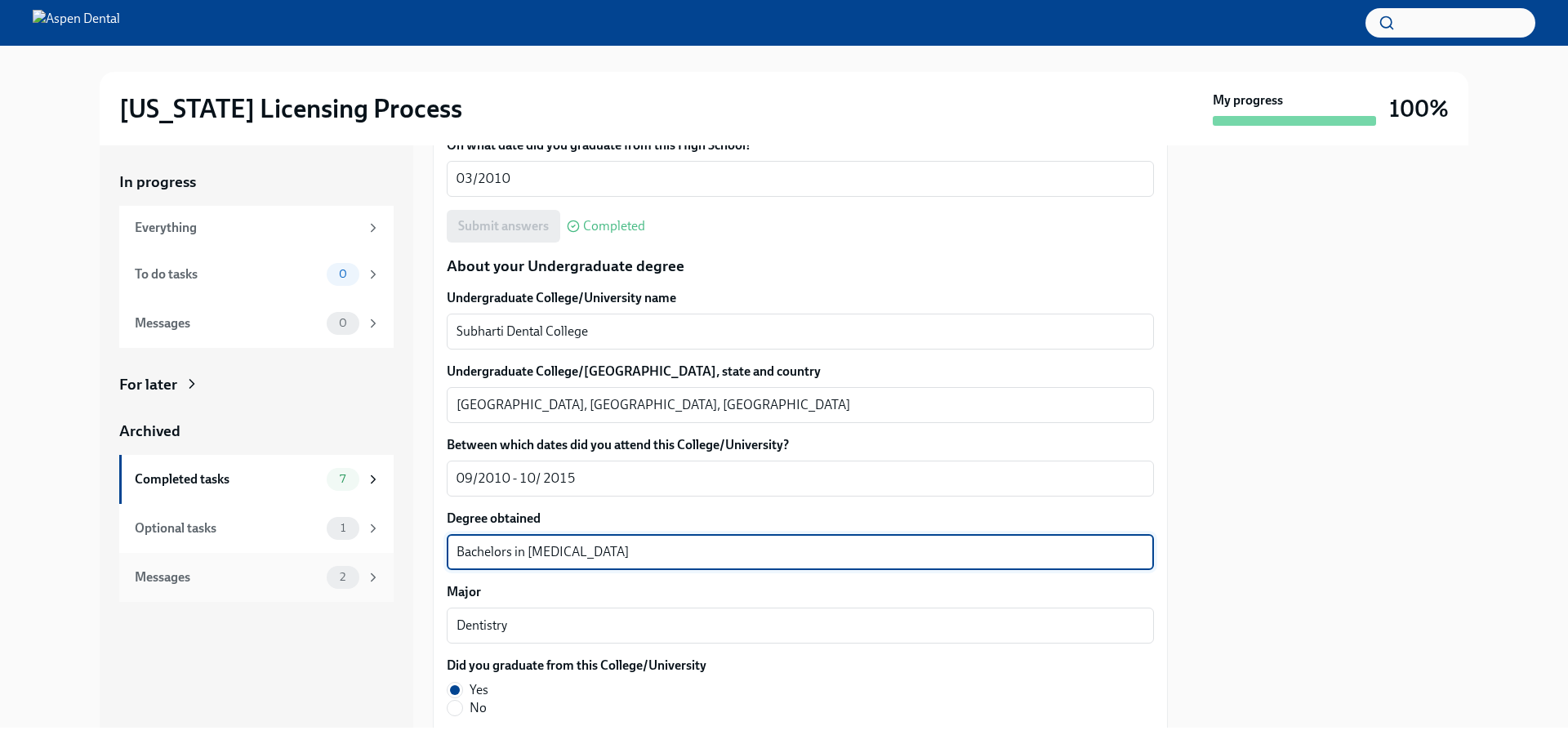
drag, startPoint x: 628, startPoint y: 545, endPoint x: 371, endPoint y: 568, distance: 258.0
click at [371, 568] on div "In progress Everything To do tasks 0 Messages 0 For later Archived Completed ta…" at bounding box center [784, 436] width 1368 height 582
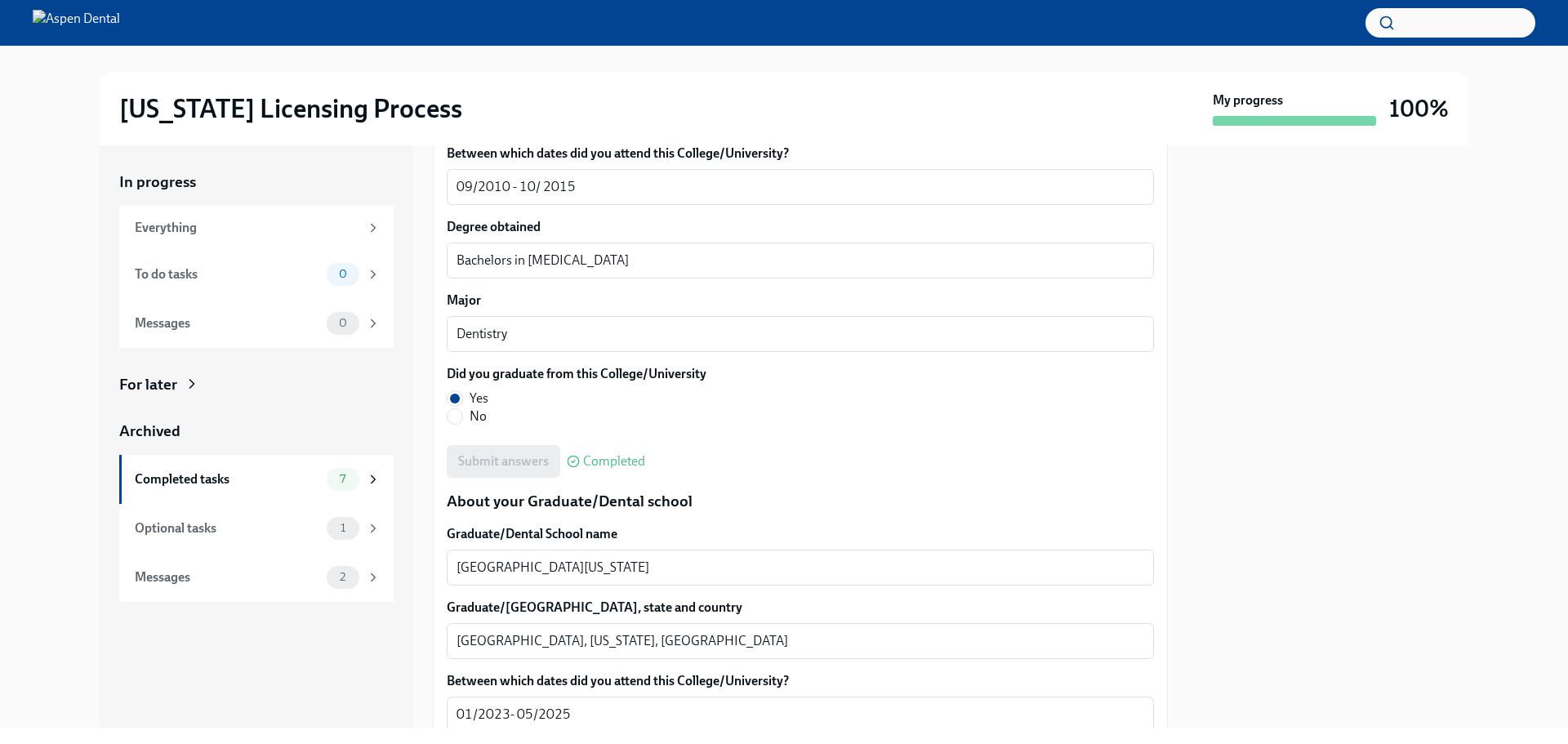
scroll to position [1877, 0]
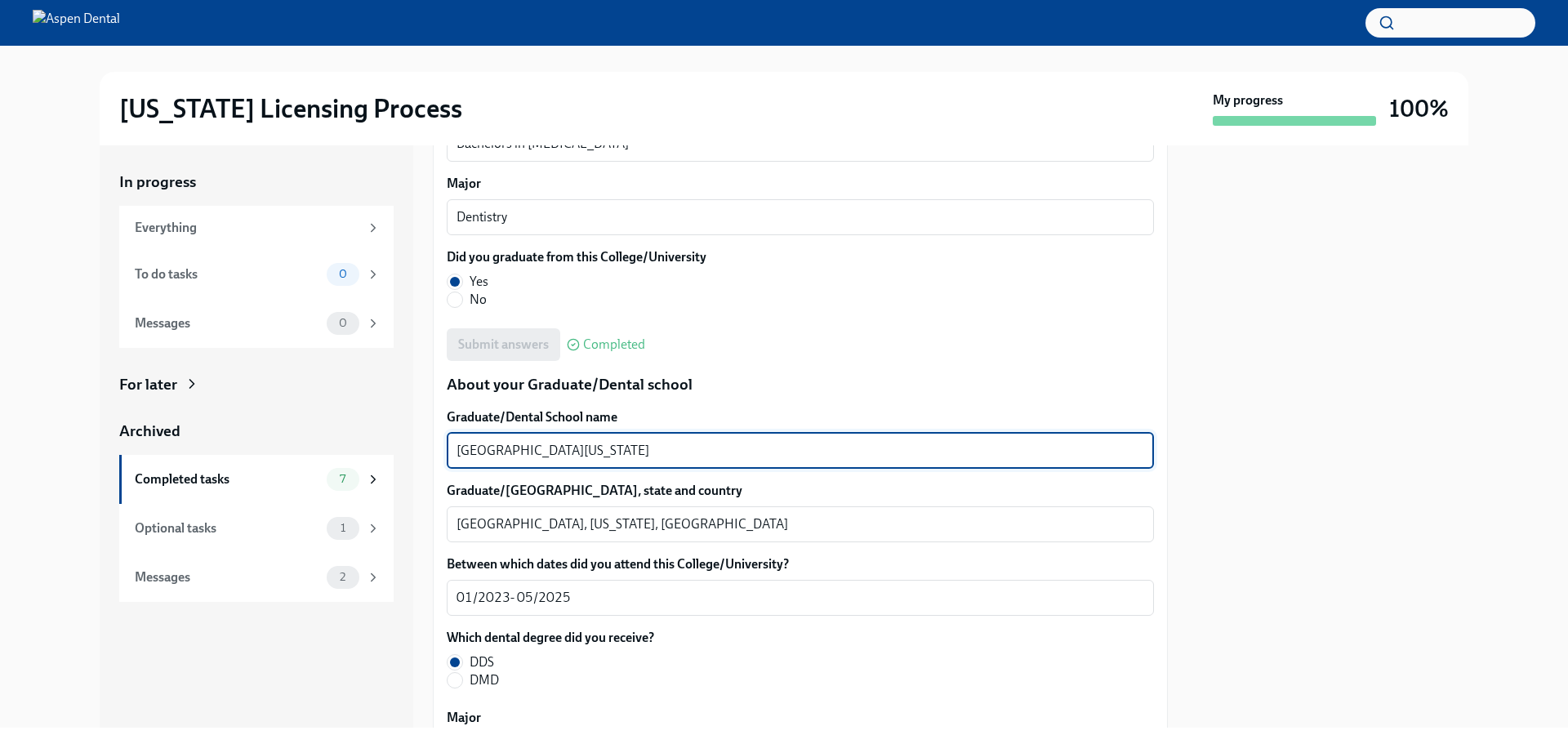
drag, startPoint x: 641, startPoint y: 441, endPoint x: 403, endPoint y: 465, distance: 239.2
click at [403, 464] on div "In progress Everything To do tasks 0 Messages 0 For later Archived Completed ta…" at bounding box center [784, 436] width 1368 height 582
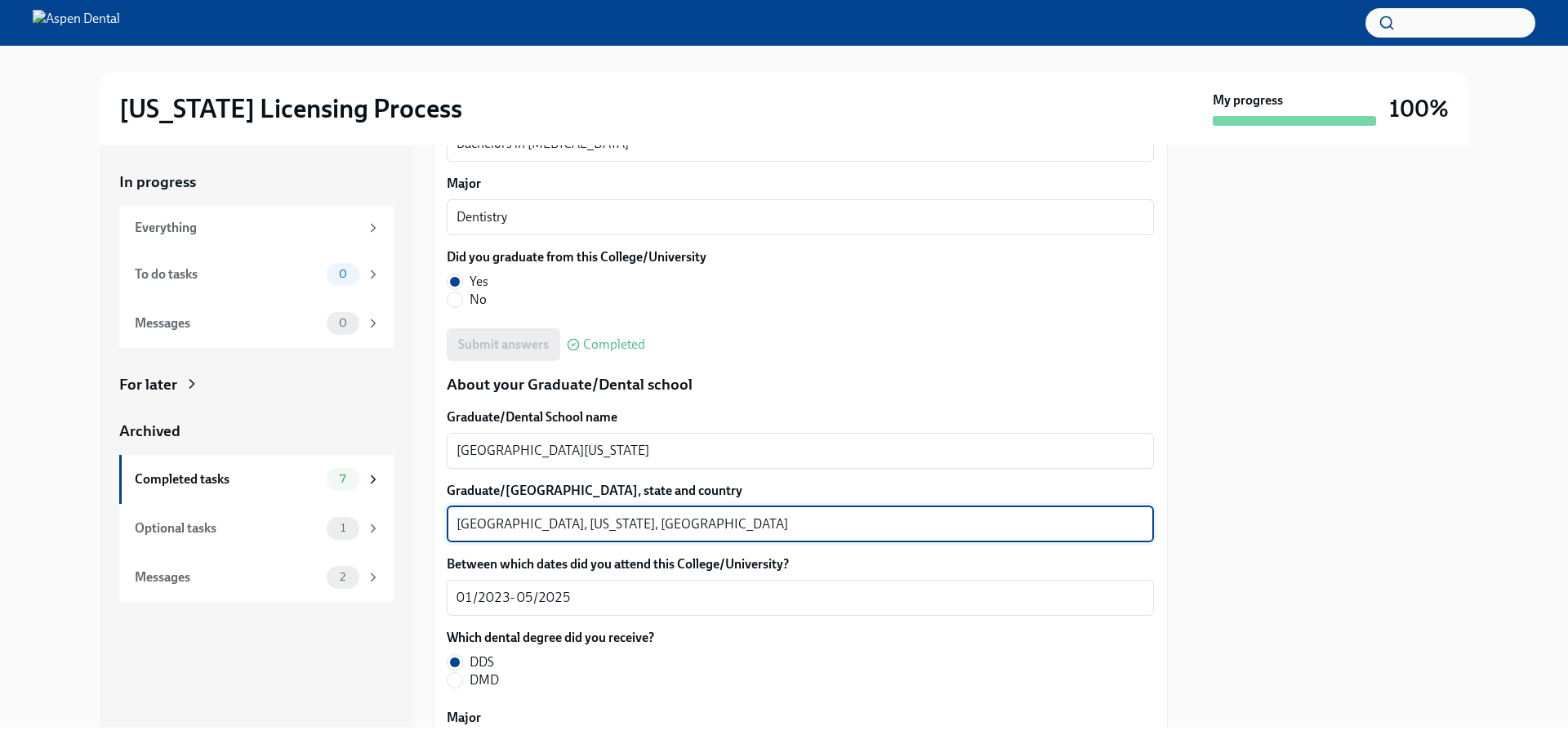
drag, startPoint x: 515, startPoint y: 522, endPoint x: 423, endPoint y: 532, distance: 92.5
click at [423, 532] on div "In progress Everything To do tasks 0 Messages 0 For later Archived Completed ta…" at bounding box center [784, 436] width 1368 height 582
click at [476, 523] on textarea "Chapel Hill, North Carolina, USA" at bounding box center [800, 524] width 688 height 19
drag, startPoint x: 457, startPoint y: 520, endPoint x: 529, endPoint y: 521, distance: 72.0
click at [529, 521] on textarea "Chapel Hill, North Carolina, USA" at bounding box center [800, 524] width 688 height 19
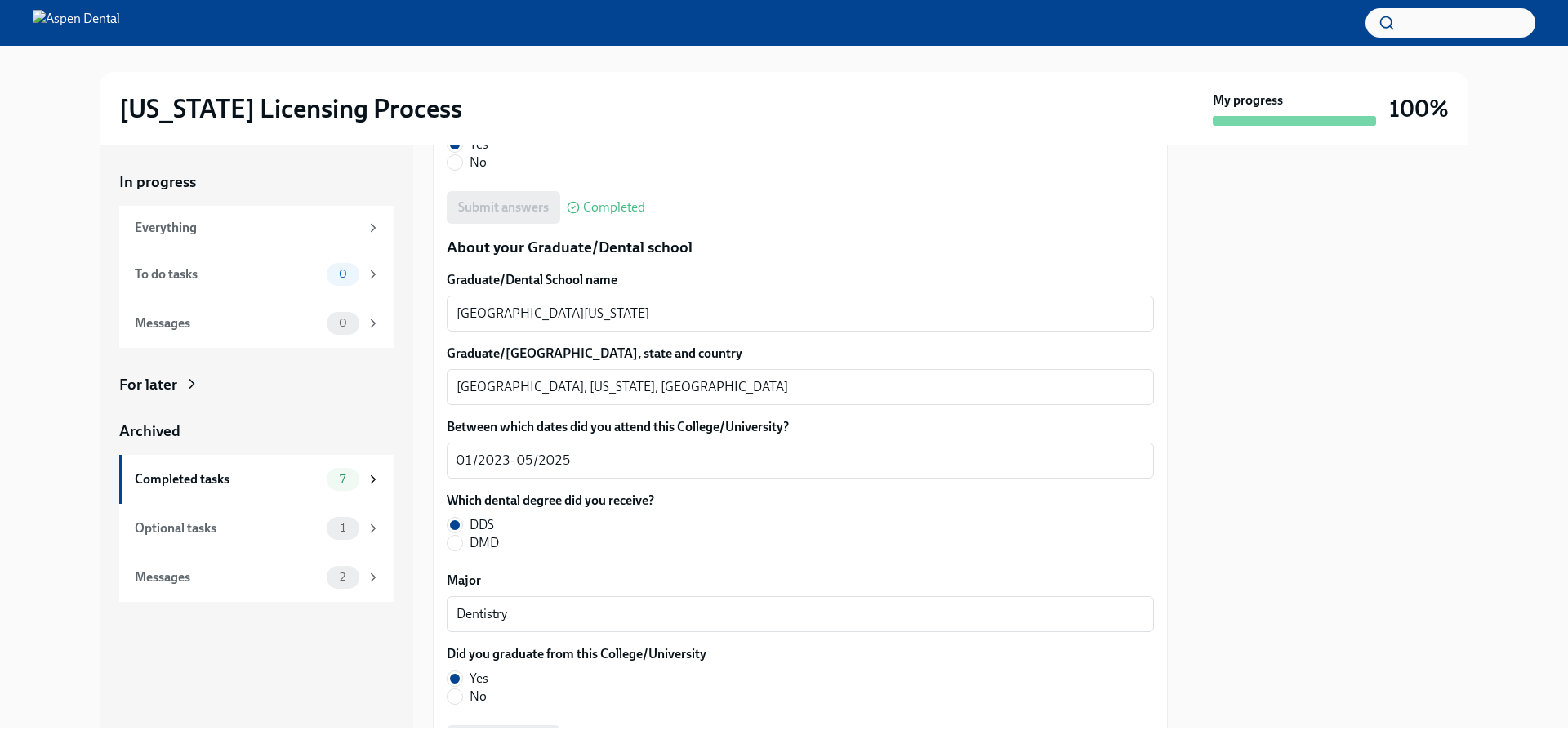
scroll to position [2041, 0]
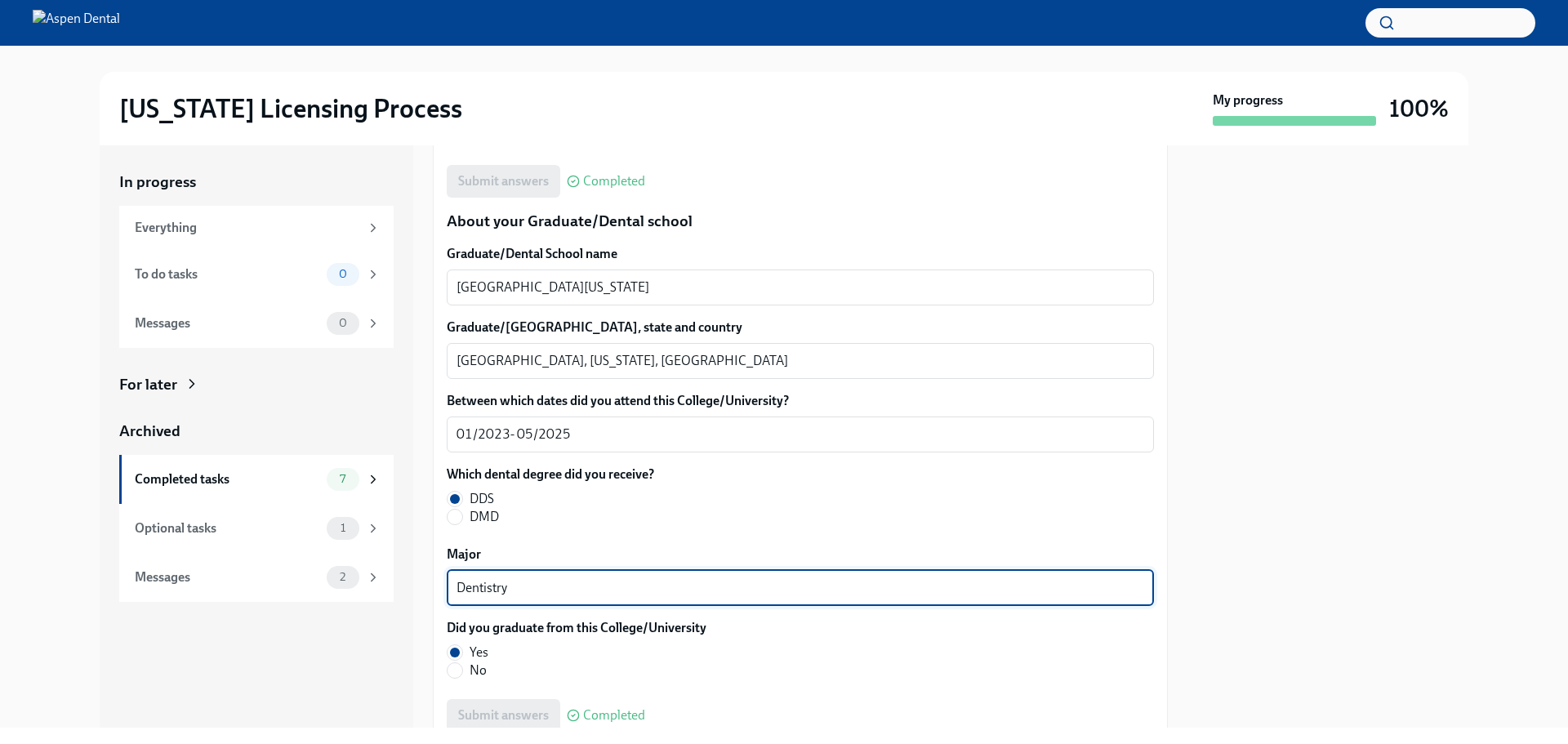
drag, startPoint x: 526, startPoint y: 586, endPoint x: 426, endPoint y: 584, distance: 100.0
click at [426, 584] on div "In progress Everything To do tasks 0 Messages 0 For later Archived Completed ta…" at bounding box center [784, 436] width 1368 height 582
